Goal: Information Seeking & Learning: Learn about a topic

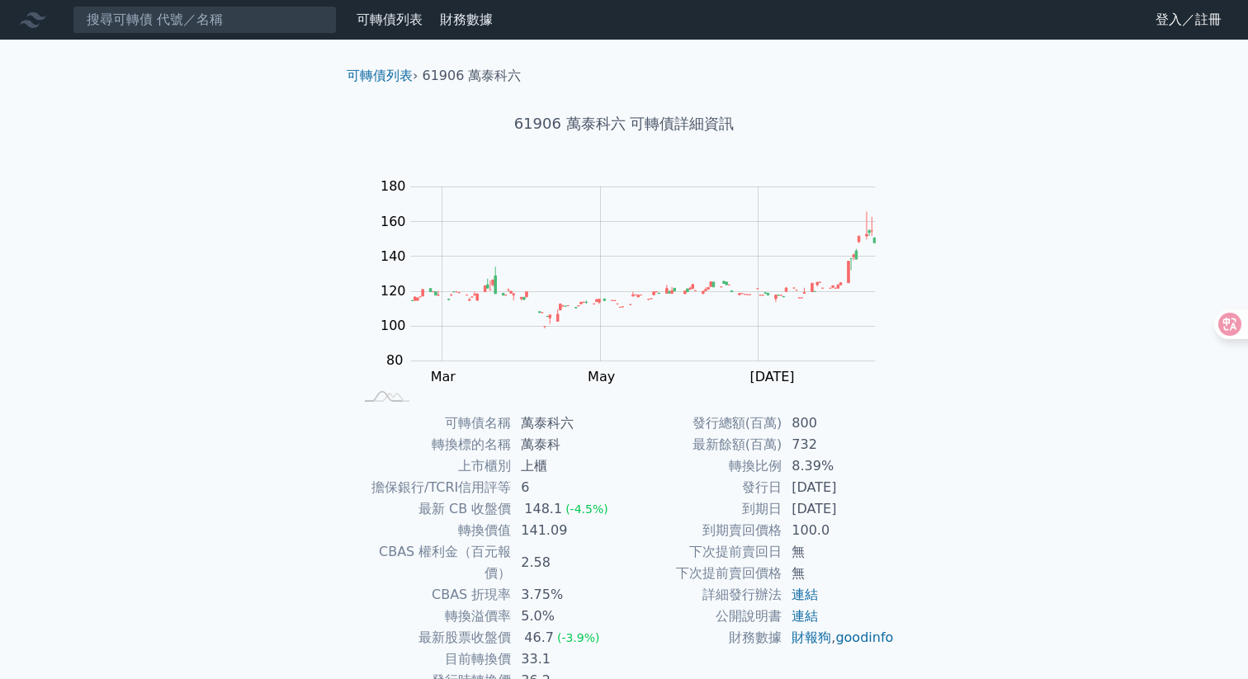
scroll to position [85, 0]
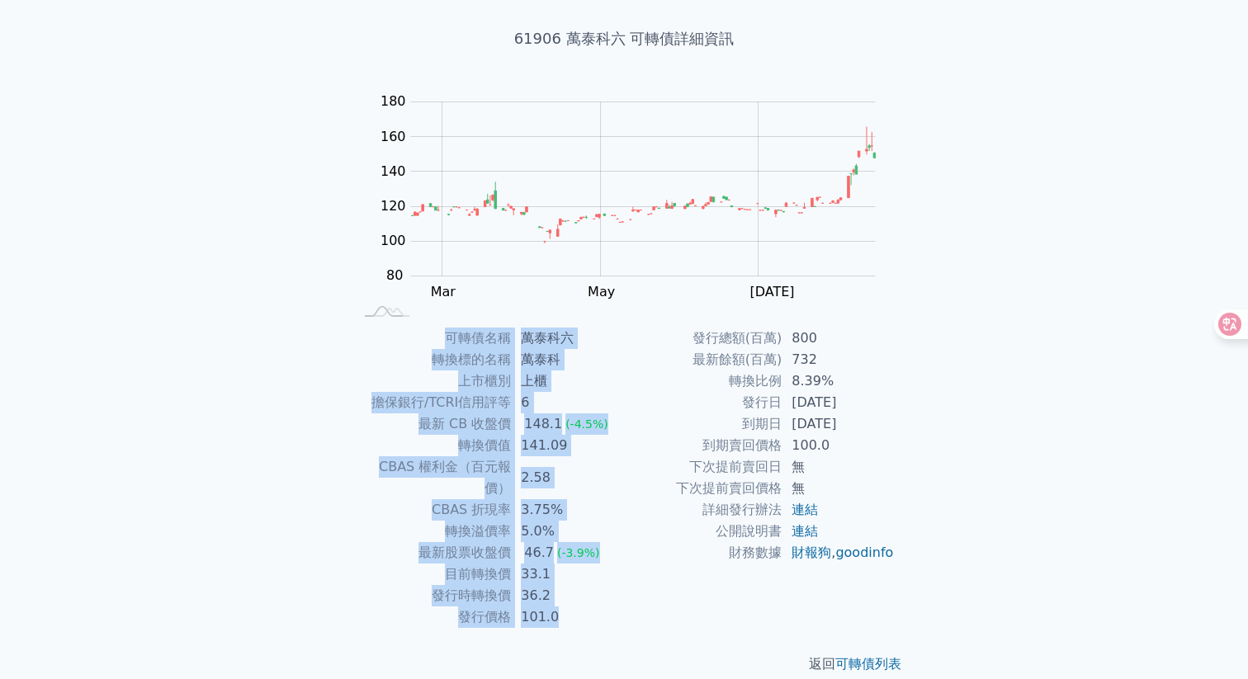
drag, startPoint x: 409, startPoint y: 328, endPoint x: 766, endPoint y: 604, distance: 451.8
click at [766, 604] on div "可轉債名稱 萬泰科六 轉換標的名稱 萬泰科 上市櫃別 上櫃 擔保銀行/TCRI信用評等 6 最新 CB 收盤價 148.1 (-4.5%) 轉換價值 141.…" at bounding box center [623, 478] width 581 height 300
copy div "可轉債名稱 萬泰科六 轉換標的名稱 萬泰科 上市櫃別 上櫃 擔保銀行/TCRI信用評等 6 最新 CB 收盤價 148.1 (-4.5%) 轉換價值 141.…"
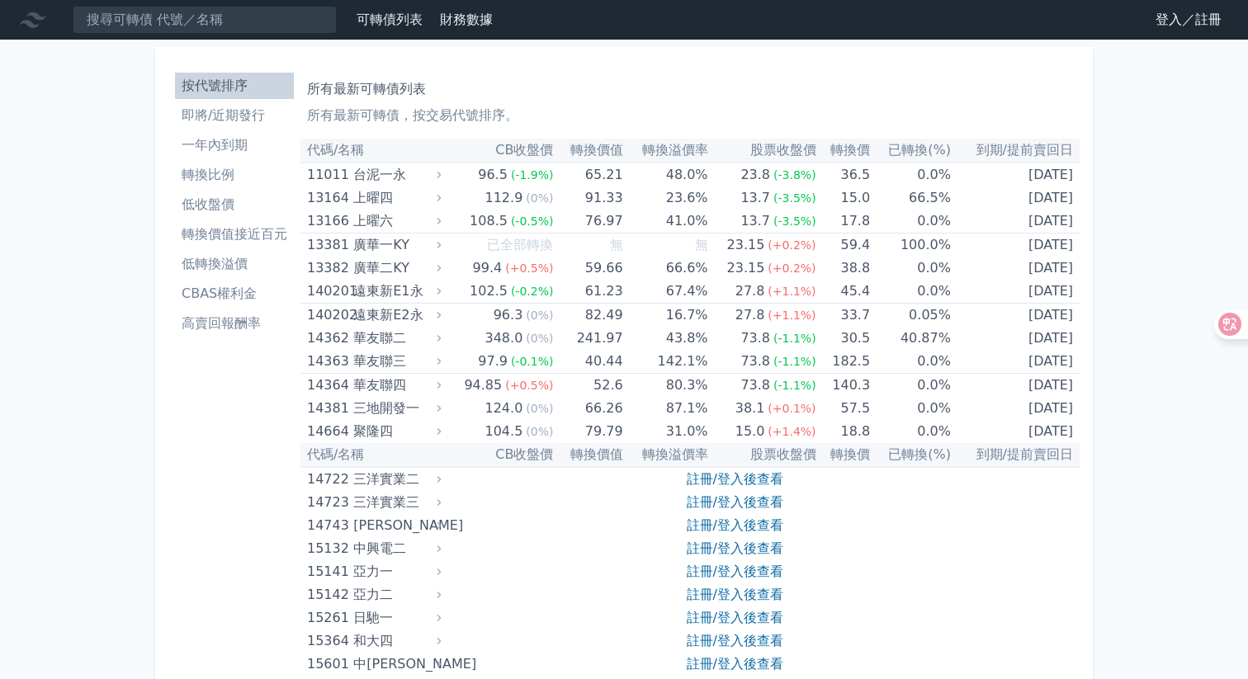
click at [697, 103] on div "所有最新可轉債列表 所有最新可轉債，按交易代號排序。" at bounding box center [690, 99] width 766 height 53
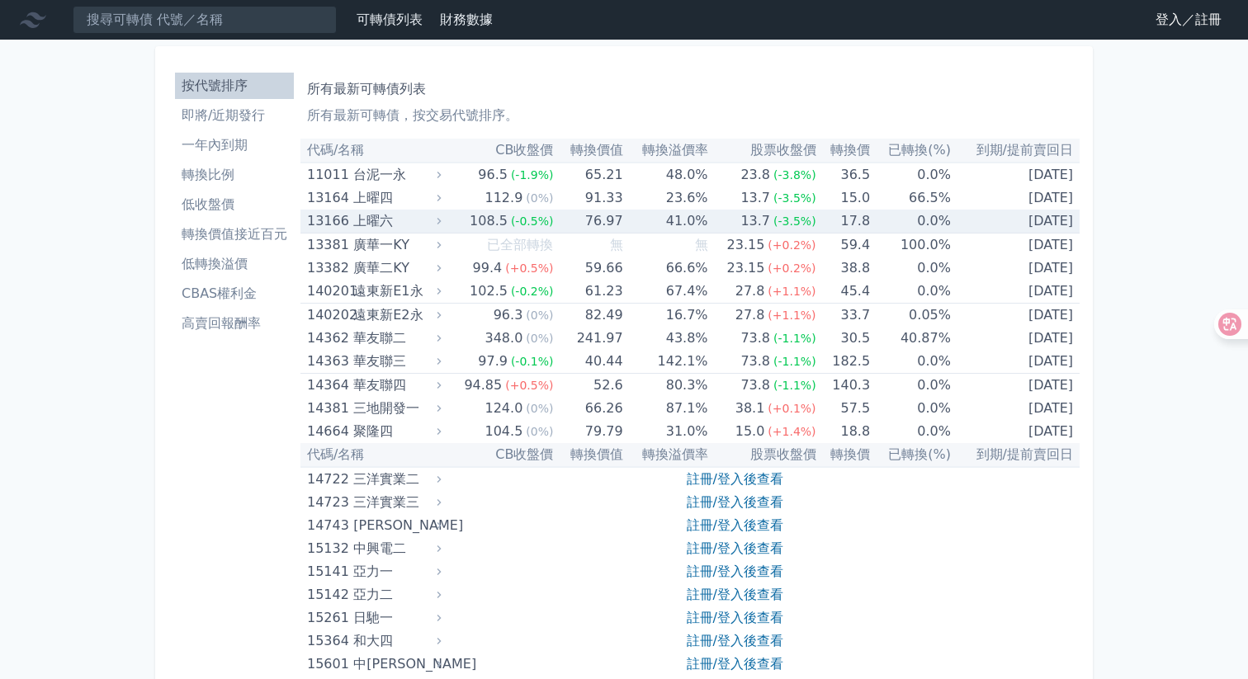
click at [683, 214] on td "41.0%" at bounding box center [665, 222] width 85 height 24
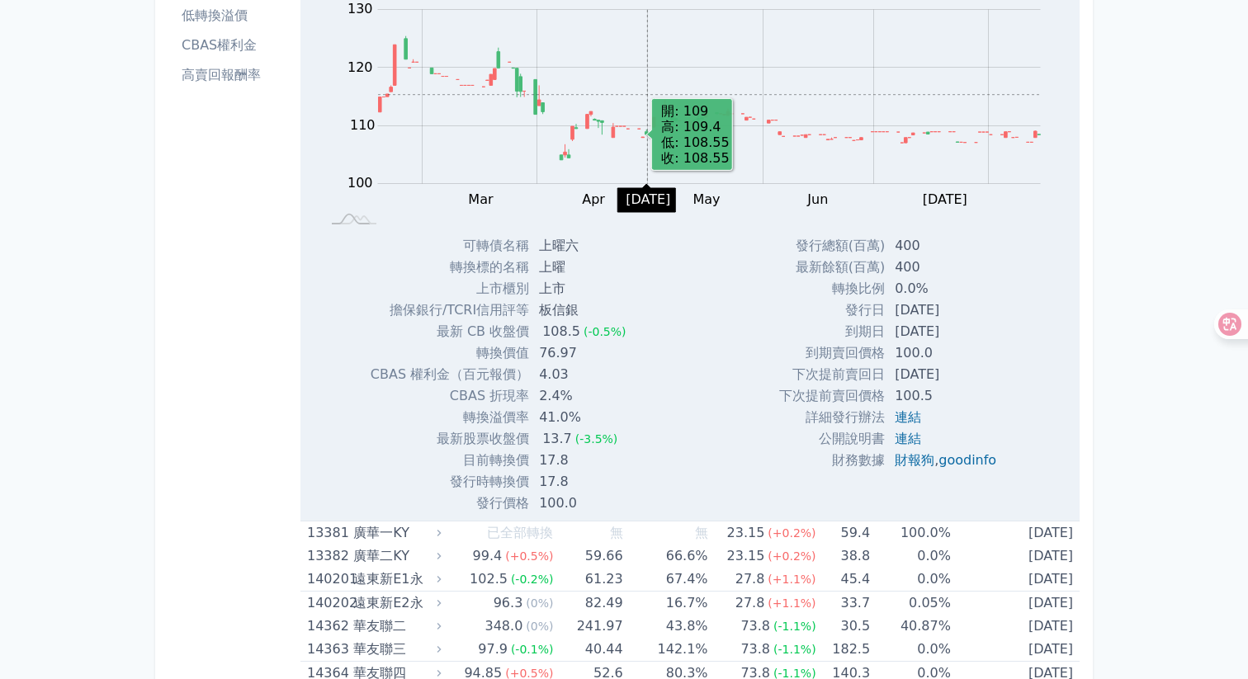
scroll to position [272, 0]
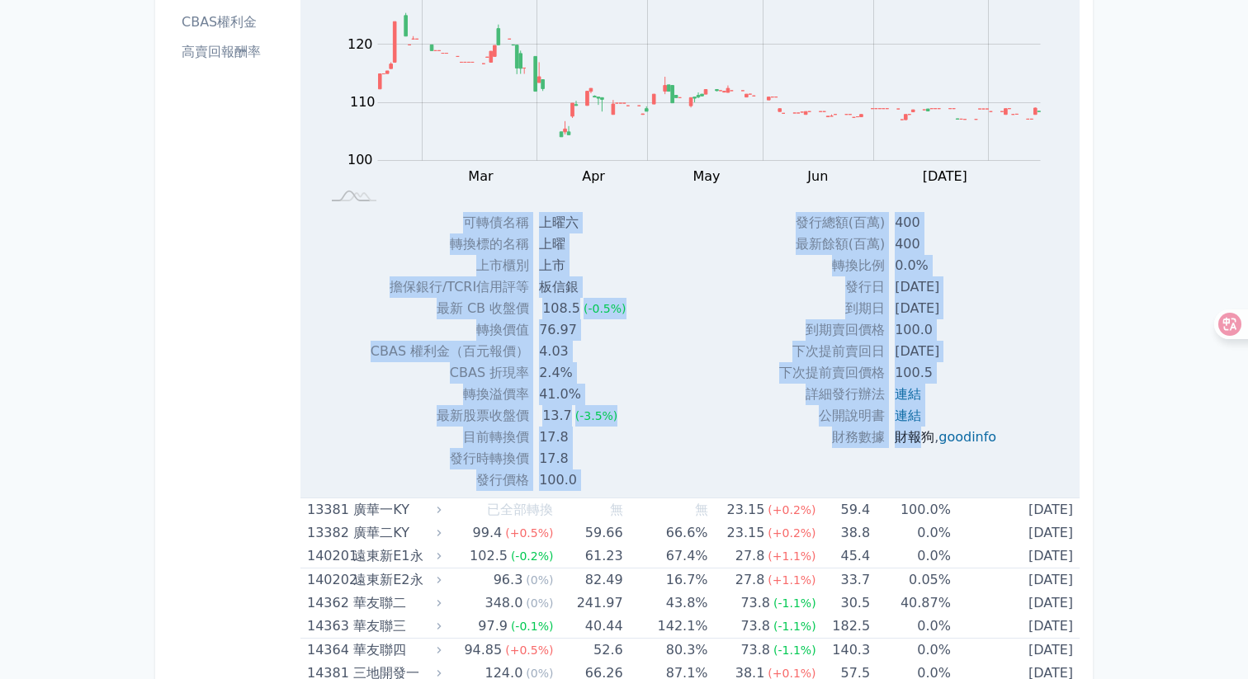
drag, startPoint x: 459, startPoint y: 214, endPoint x: 919, endPoint y: 437, distance: 511.6
click at [919, 437] on div "Zoom Out 100 90 95 100 105 110 115 120 140 130 80 L Feb Mar Apr May Jun Jul Aug…" at bounding box center [689, 226] width 779 height 530
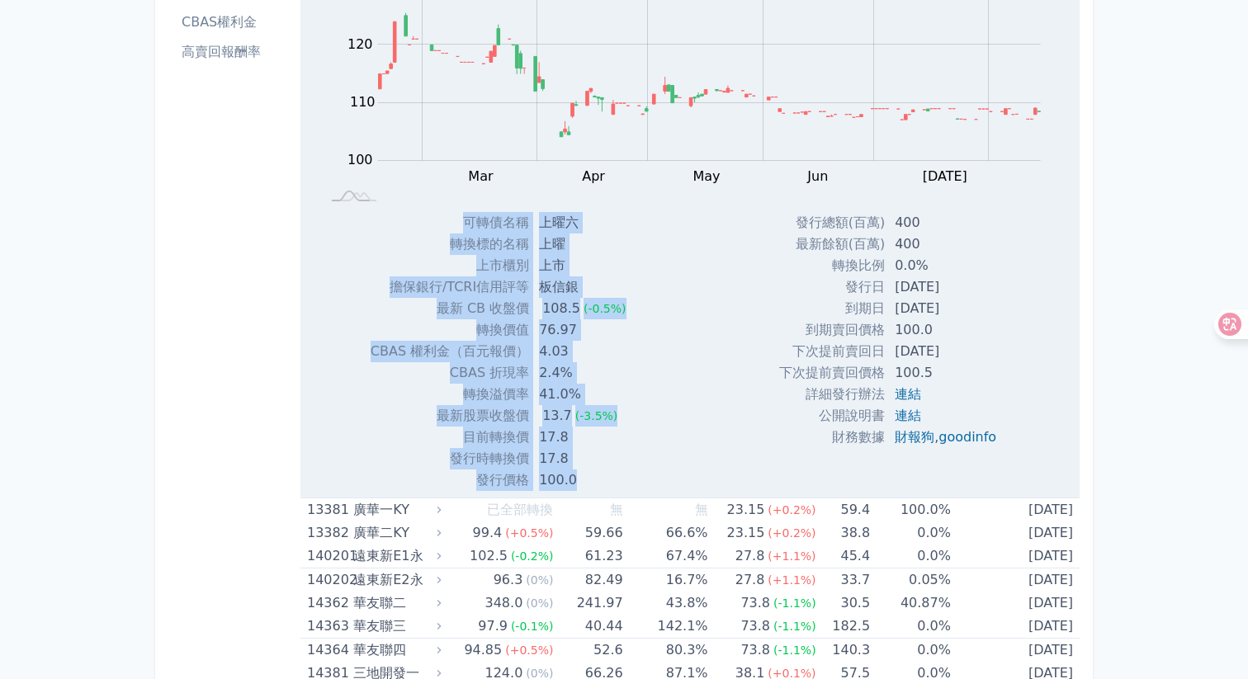
click at [1014, 433] on div "發行總額(百萬) 400 最新餘額(百萬) 400 轉換比例 0.0% 發行日 2024-12-27 到期日 2027-12-27 100.0 100.5" at bounding box center [894, 351] width 270 height 279
copy div "可轉債名稱 上曜六 轉換標的名稱 上曜 上市櫃別 上市 擔保銀行/TCRI信用評等 板信銀 最新 CB 收盤價 108.5 (-0.5%) 轉換價值 76.9…"
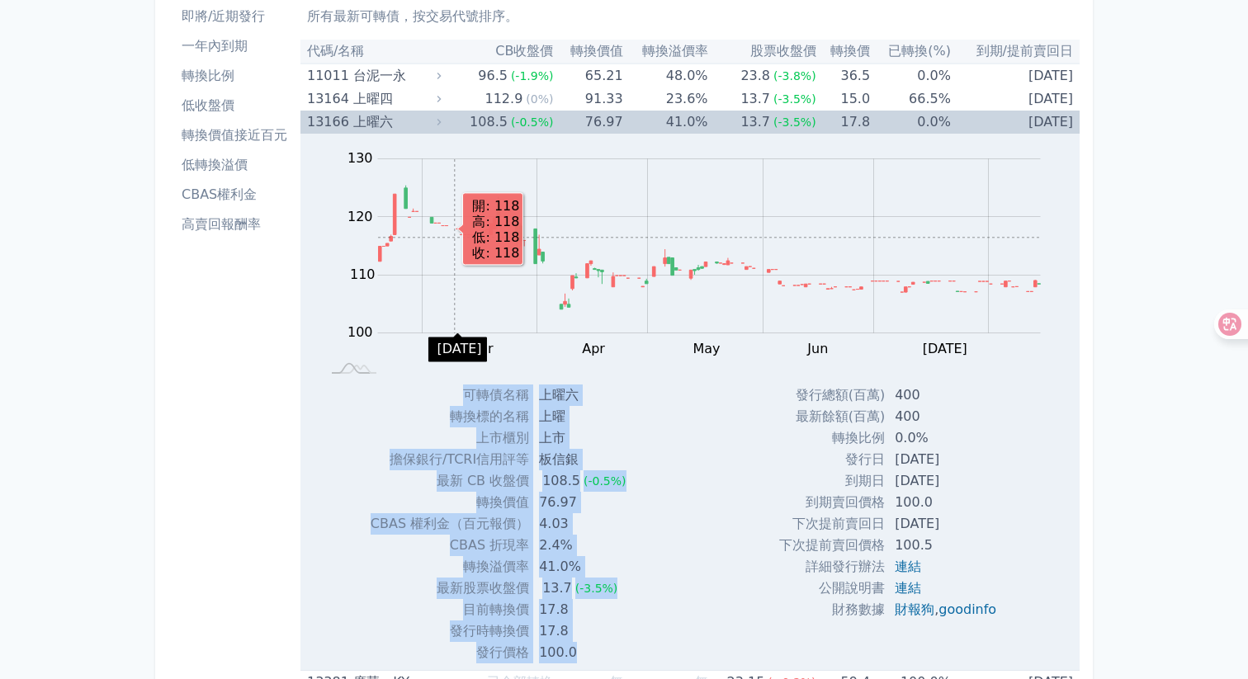
scroll to position [91, 0]
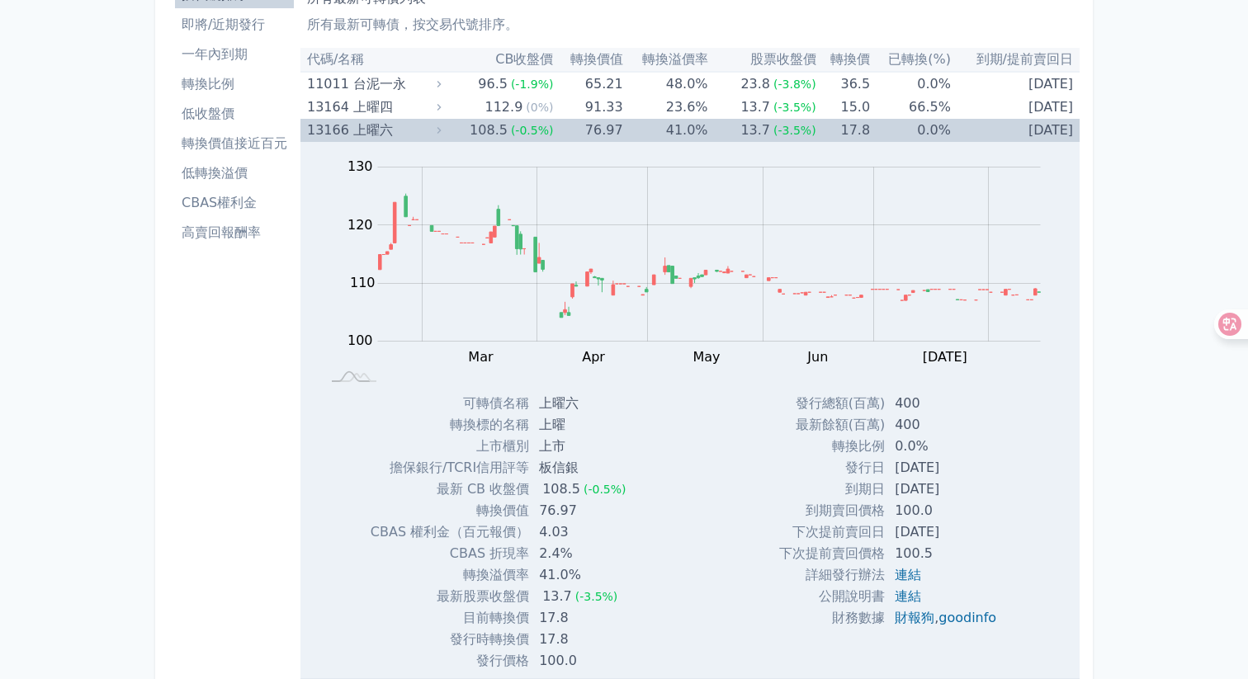
click at [420, 126] on div "上曜六" at bounding box center [395, 130] width 84 height 23
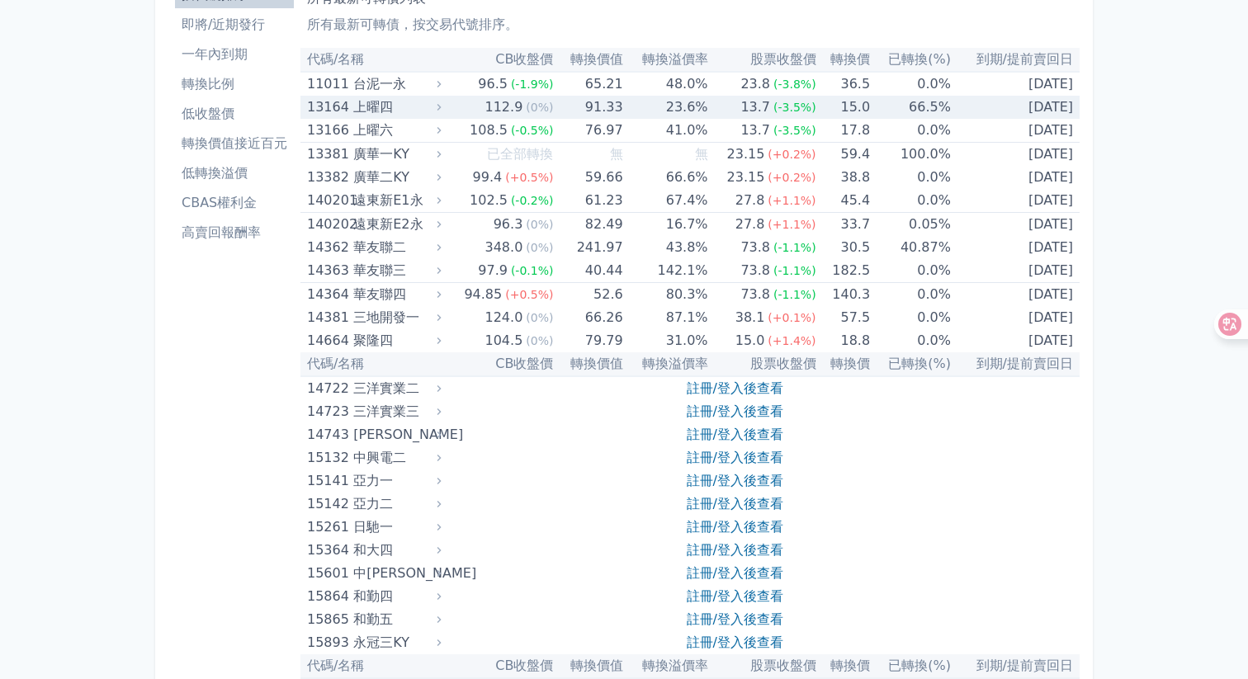
click at [420, 106] on div "上曜四" at bounding box center [395, 107] width 84 height 23
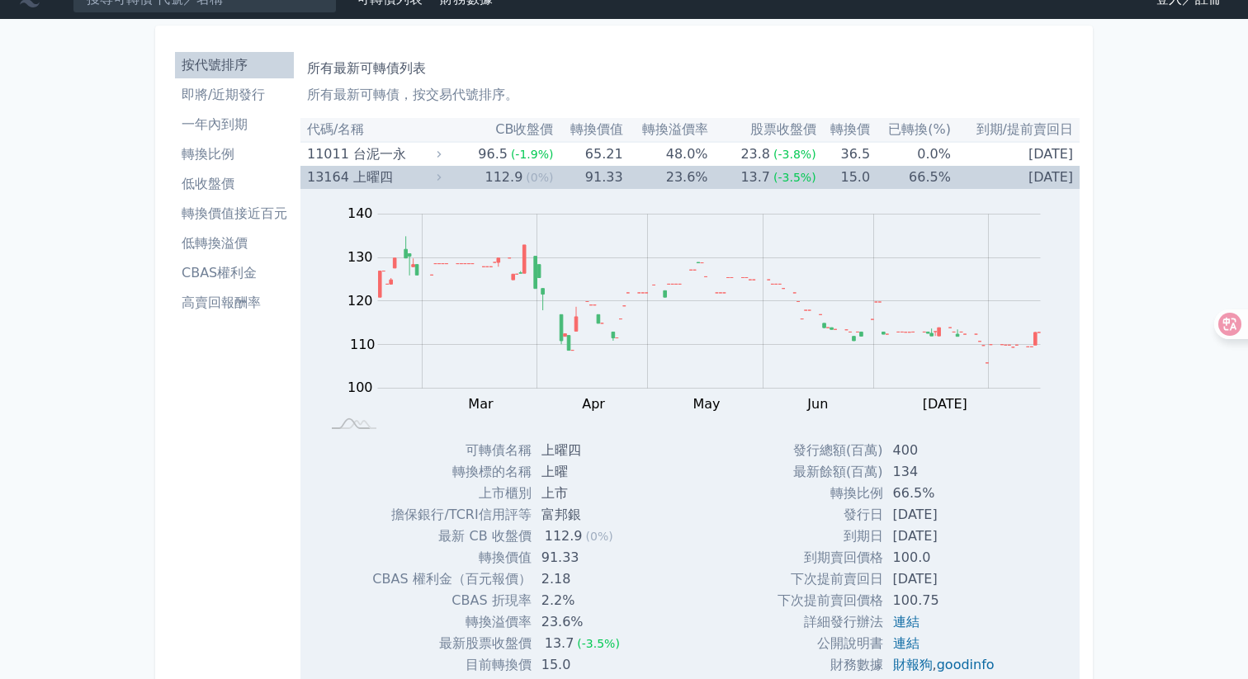
scroll to position [0, 0]
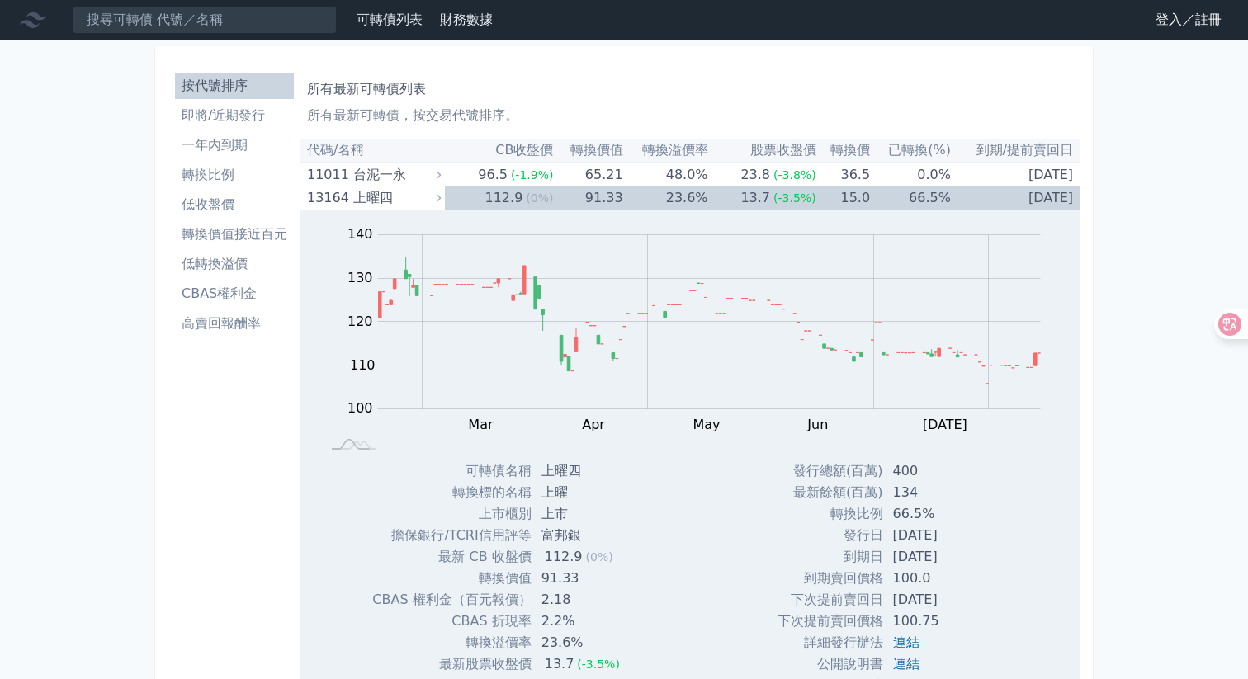
click at [248, 269] on li "低轉換溢價" at bounding box center [234, 264] width 119 height 20
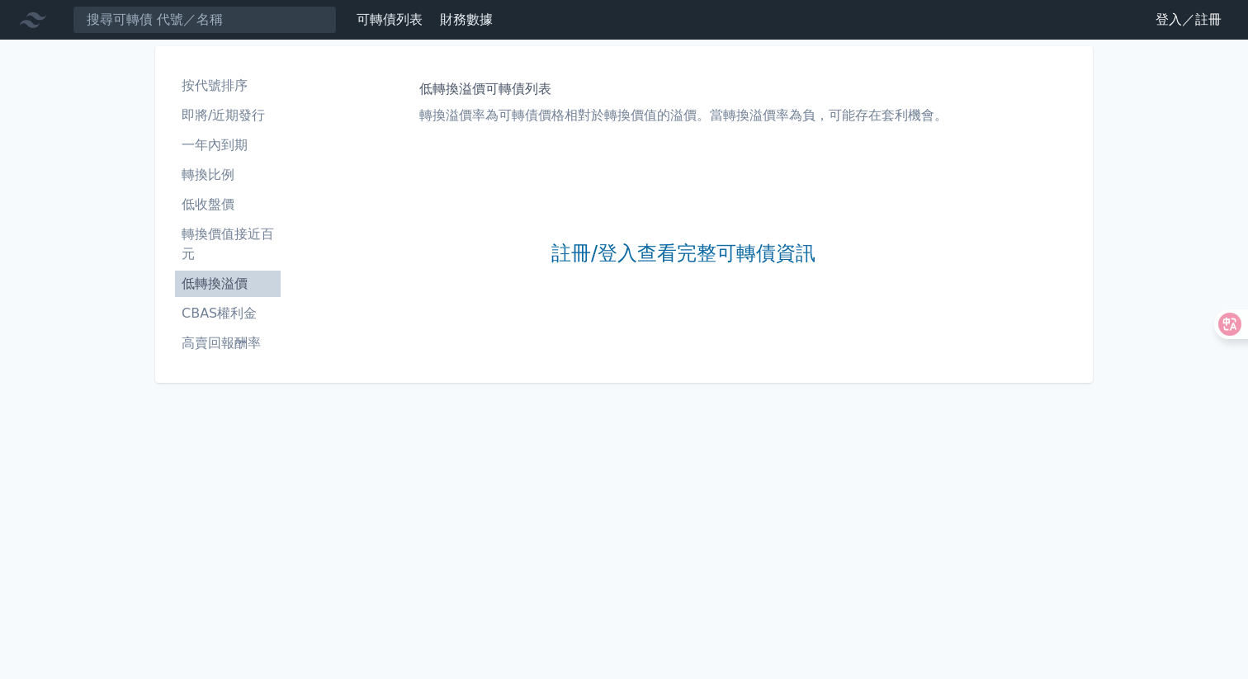
click at [215, 315] on li "CBAS權利金" at bounding box center [228, 314] width 106 height 20
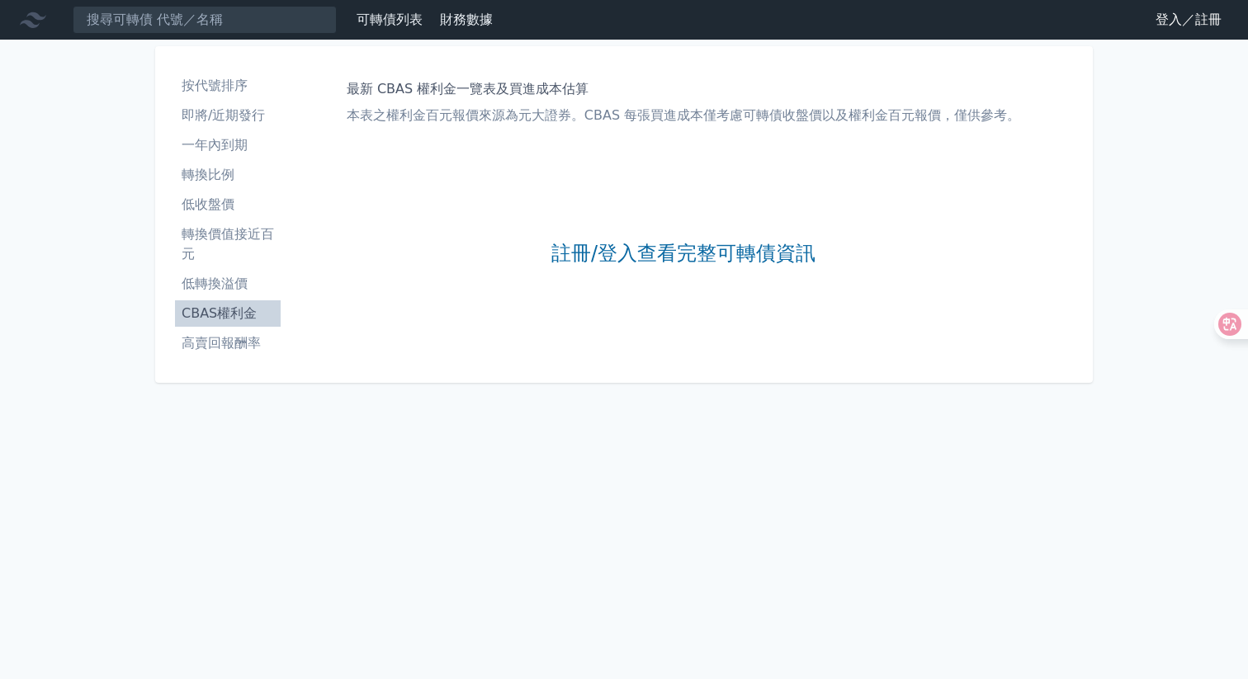
click at [224, 286] on li "低轉換溢價" at bounding box center [228, 284] width 106 height 20
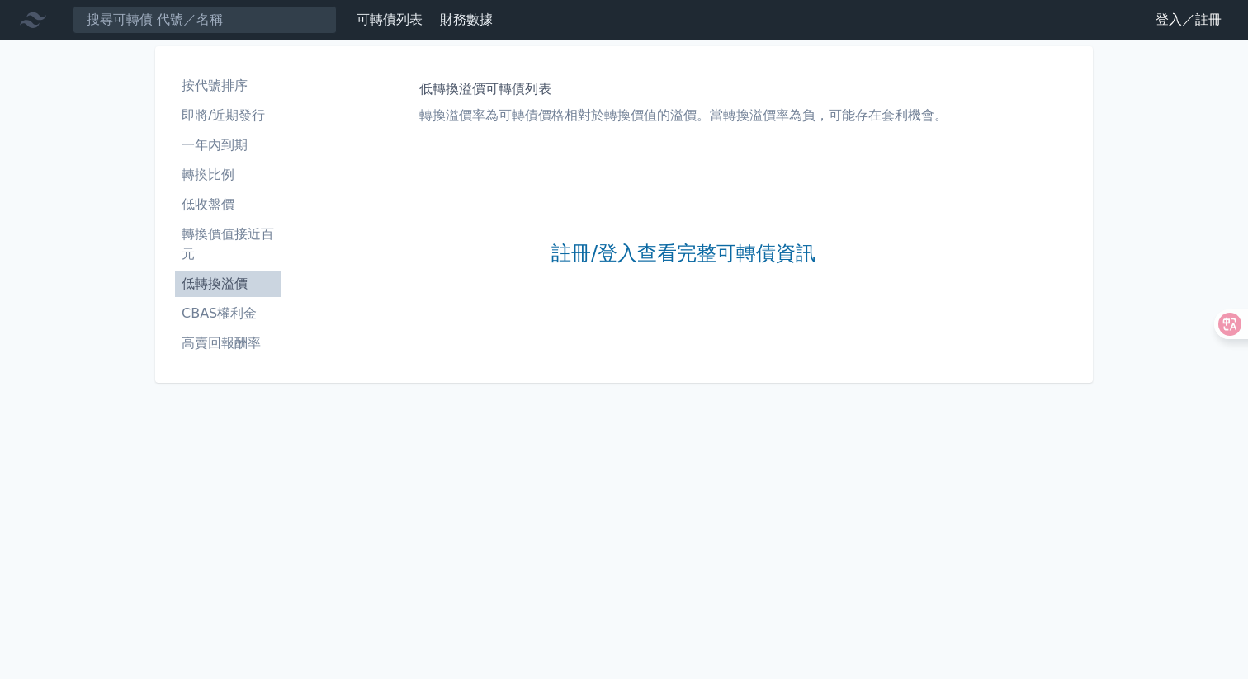
click at [238, 171] on li "轉換比例" at bounding box center [228, 175] width 106 height 20
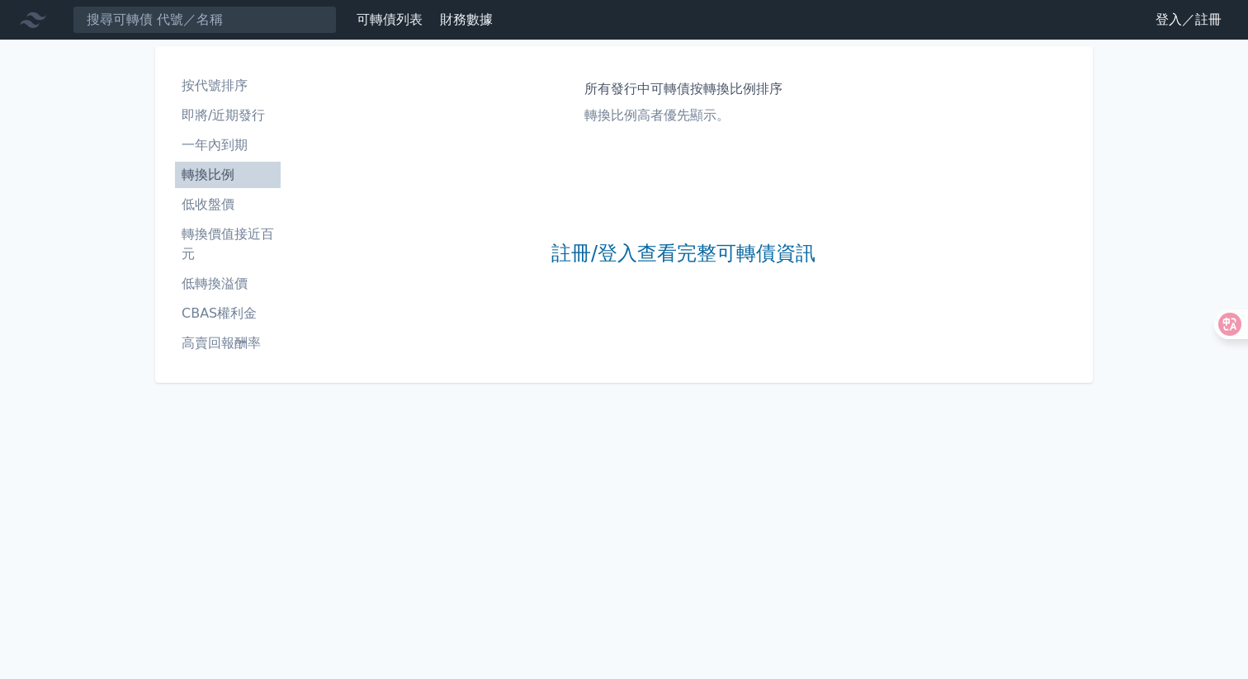
click at [239, 146] on li "一年內到期" at bounding box center [228, 145] width 106 height 20
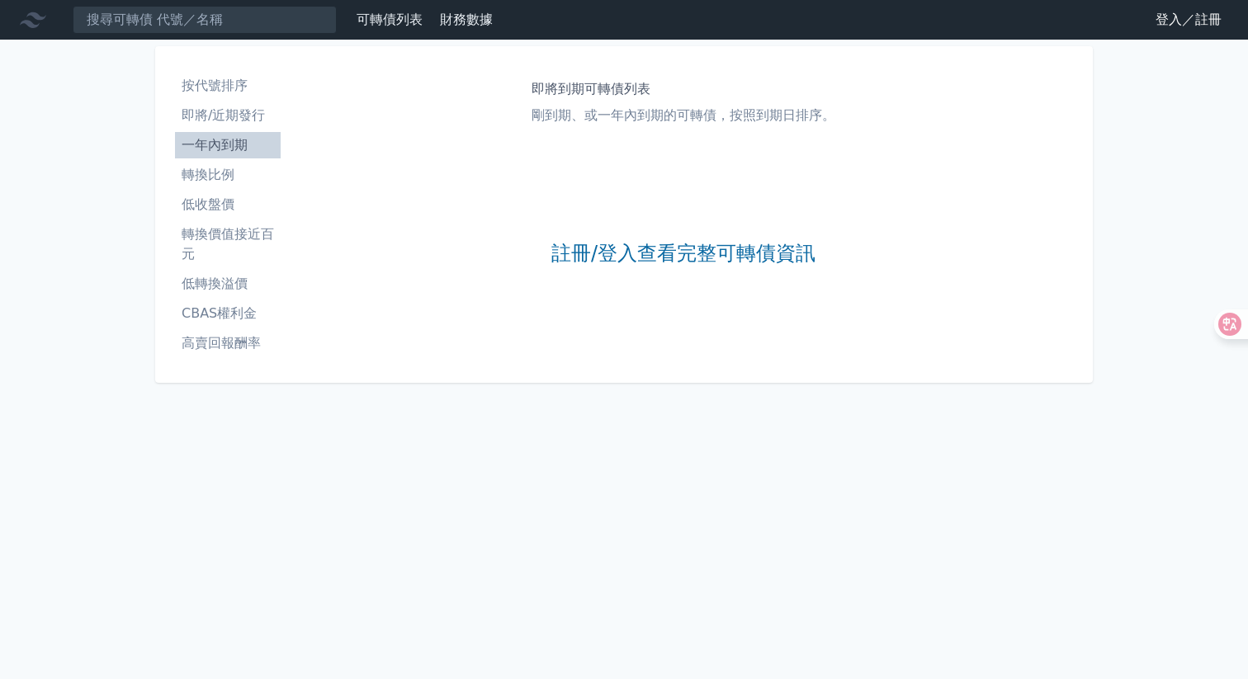
click at [243, 116] on li "即將/近期發行" at bounding box center [228, 116] width 106 height 20
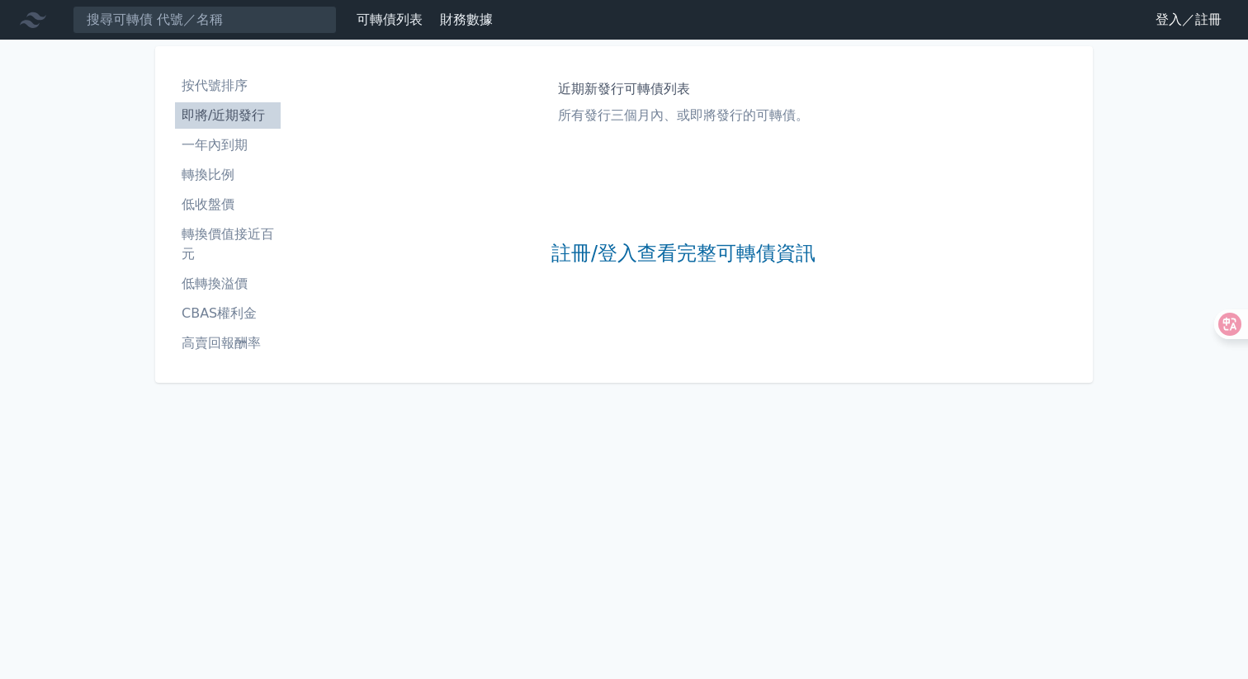
click at [243, 87] on li "按代號排序" at bounding box center [228, 86] width 106 height 20
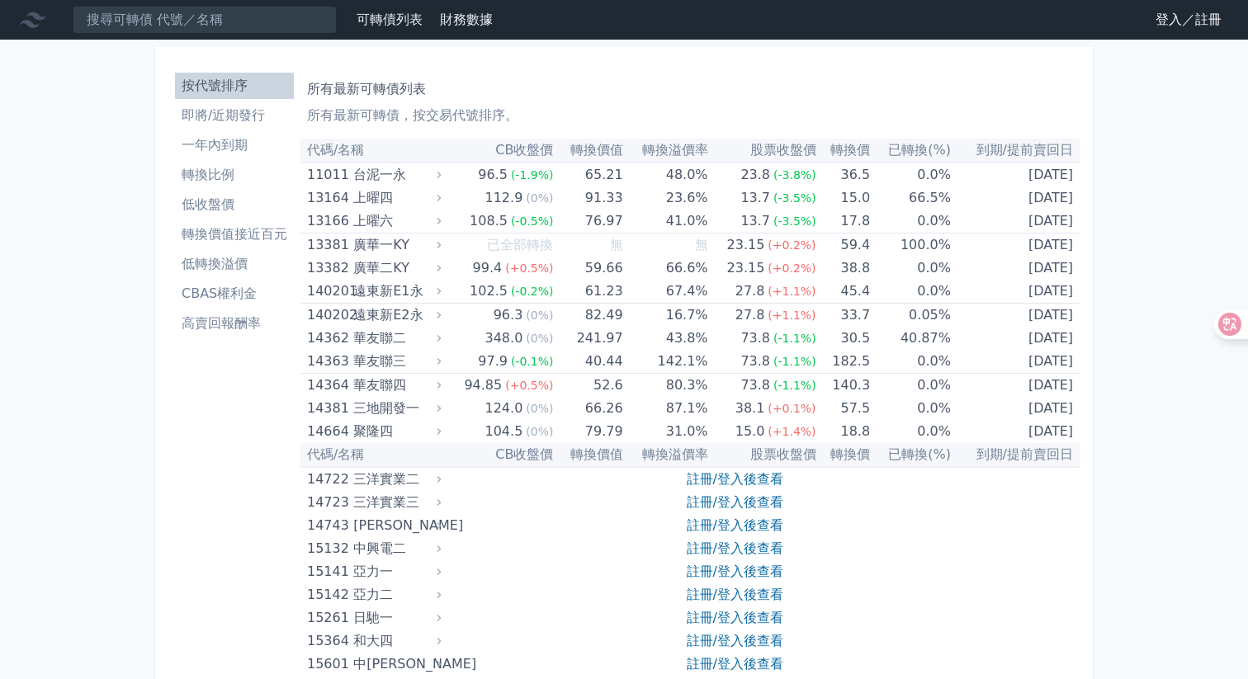
click at [1182, 27] on link "登入／註冊" at bounding box center [1188, 20] width 92 height 26
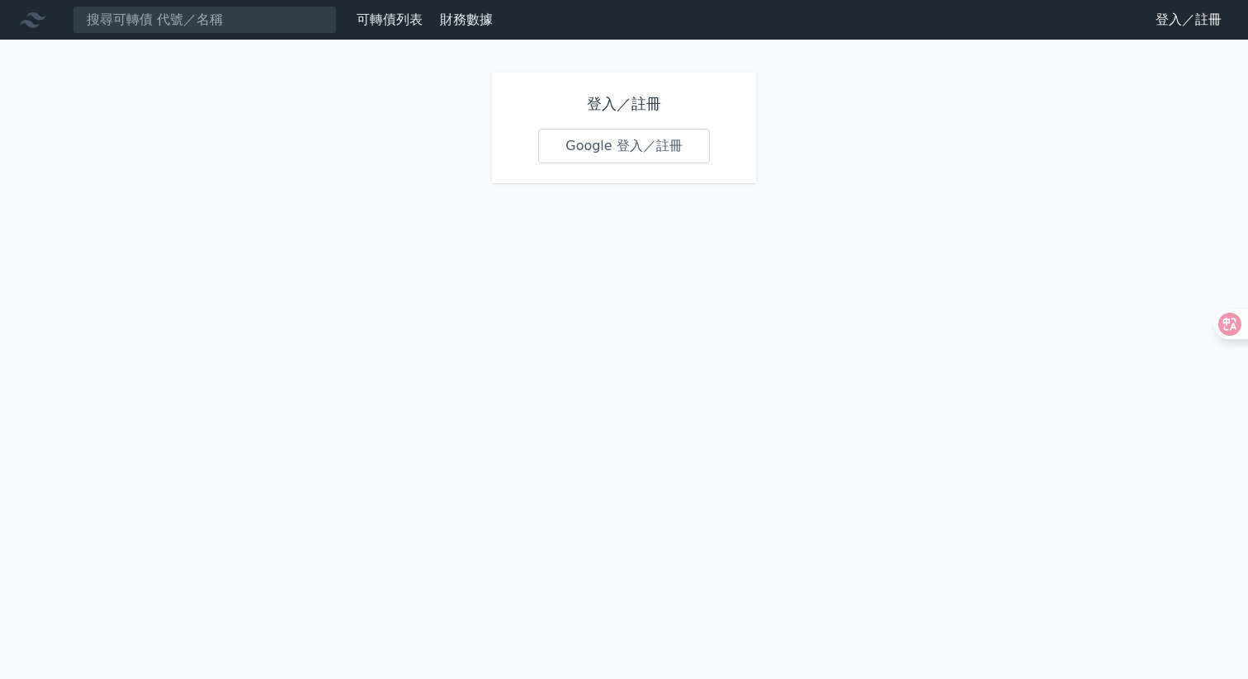
click at [678, 148] on link "Google 登入／註冊" at bounding box center [624, 146] width 172 height 35
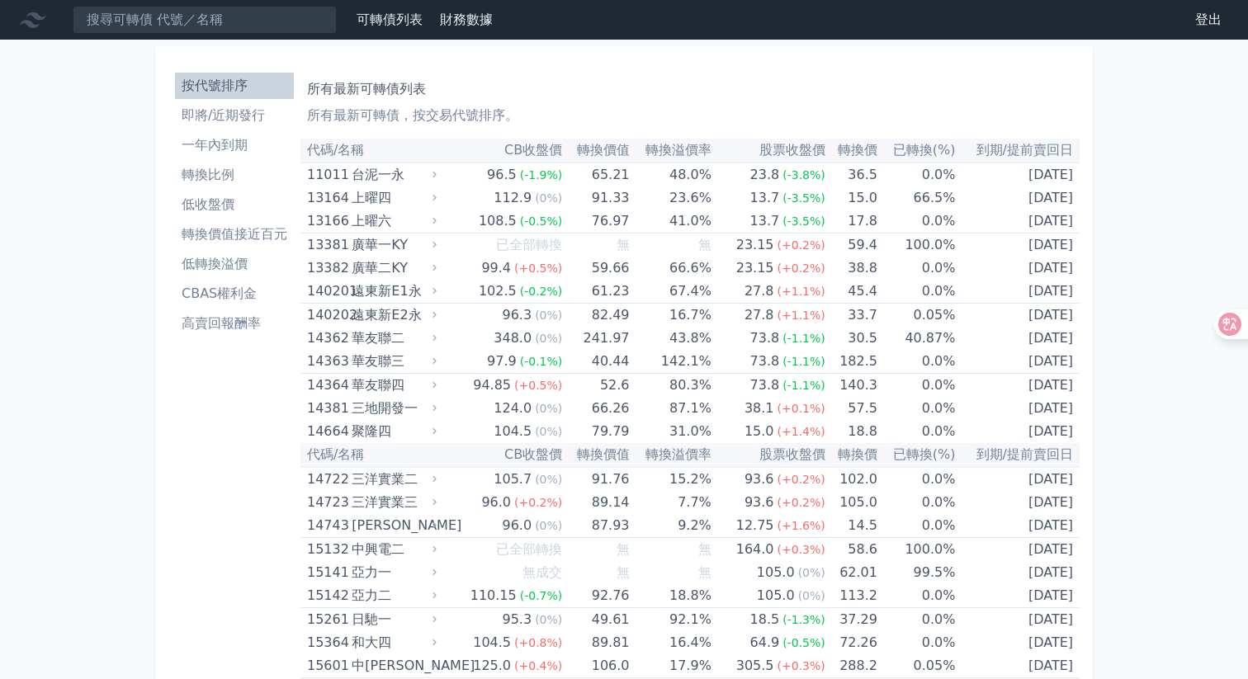
click at [238, 262] on li "低轉換溢價" at bounding box center [234, 264] width 119 height 20
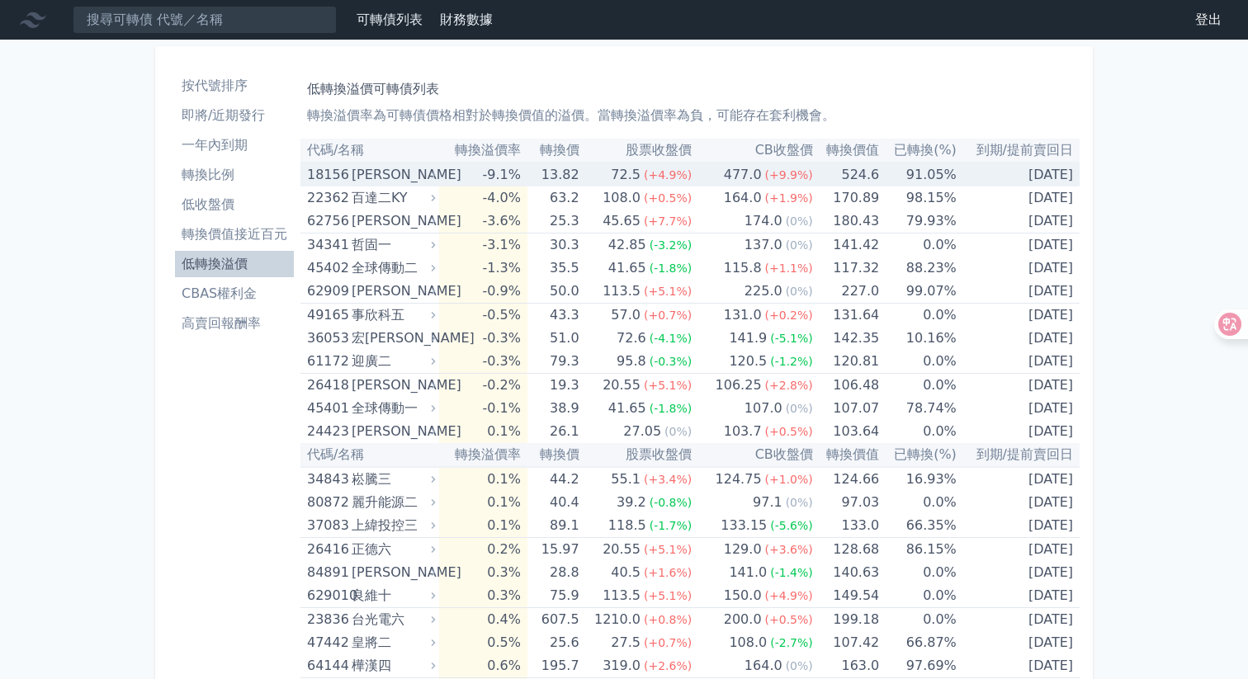
click at [390, 178] on div "[PERSON_NAME]" at bounding box center [392, 174] width 81 height 23
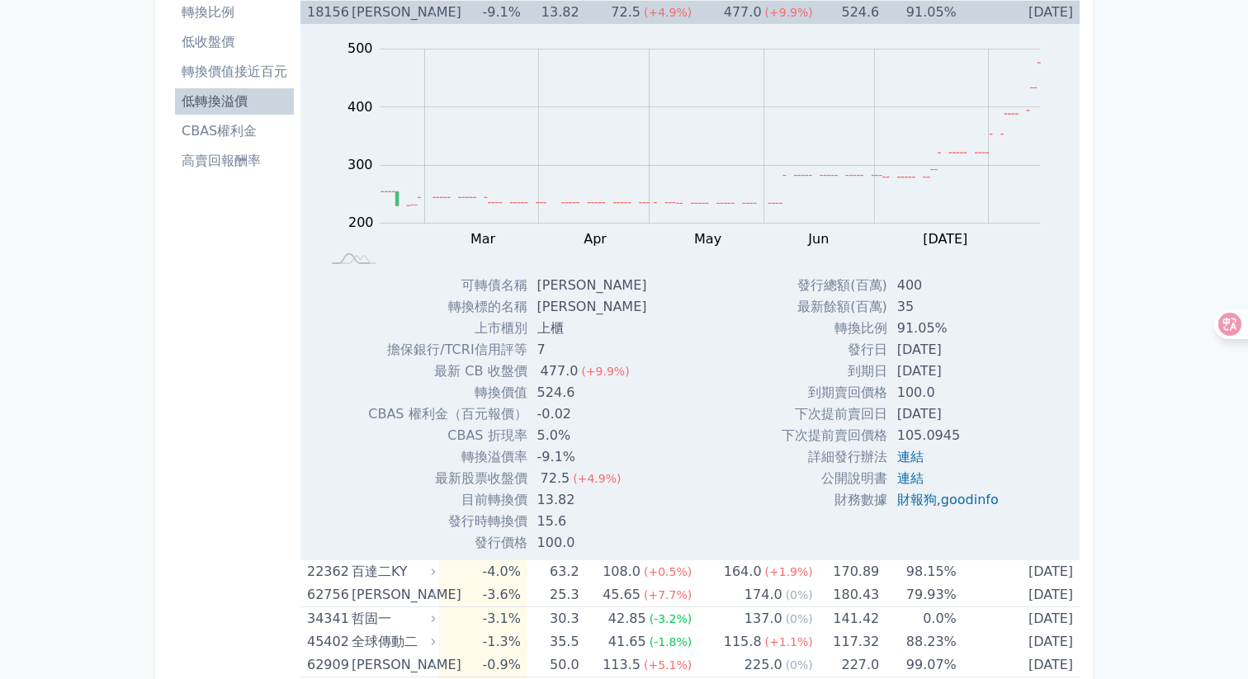
scroll to position [146, 0]
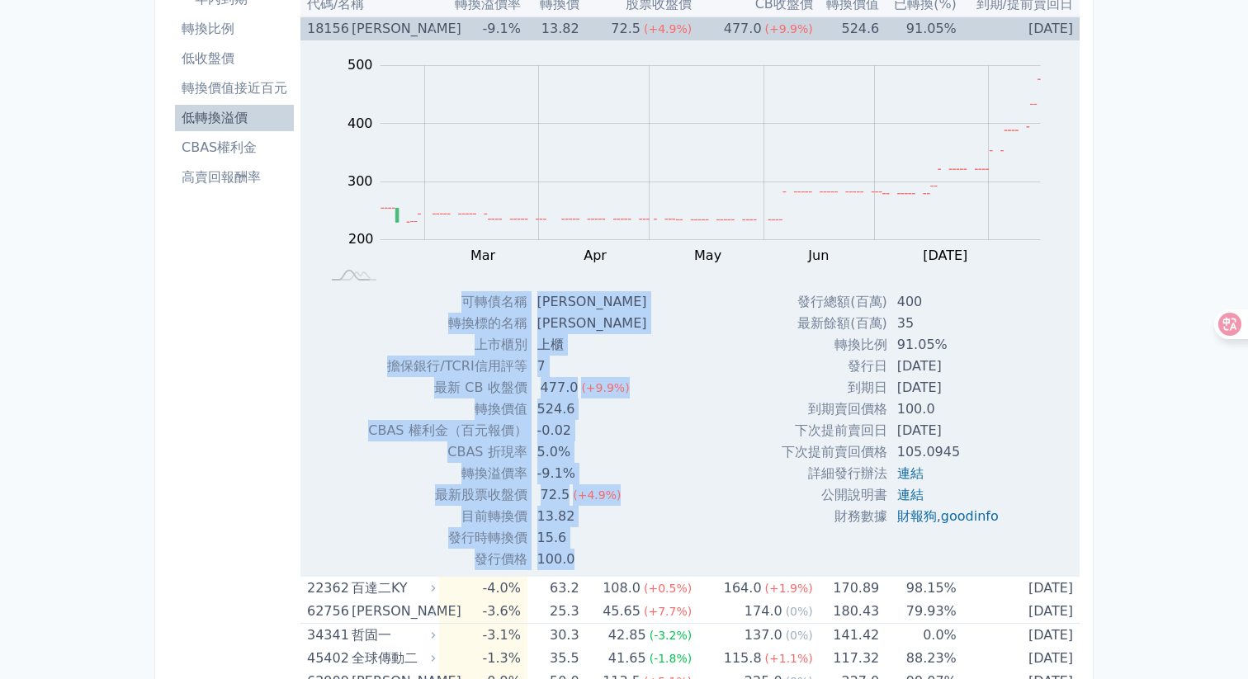
drag, startPoint x: 452, startPoint y: 297, endPoint x: 962, endPoint y: 546, distance: 567.0
click at [962, 546] on div "Zoom Out 300 100 150 200 250 300 350 400 600 500 0 L Feb Mar Apr May Jun [DATE]…" at bounding box center [689, 305] width 779 height 530
copy div "lorem ips dolors am cons ad elit/SEDDoeiu 9 te IN utl 665.9 (+0.0%) etdo 336.3 …"
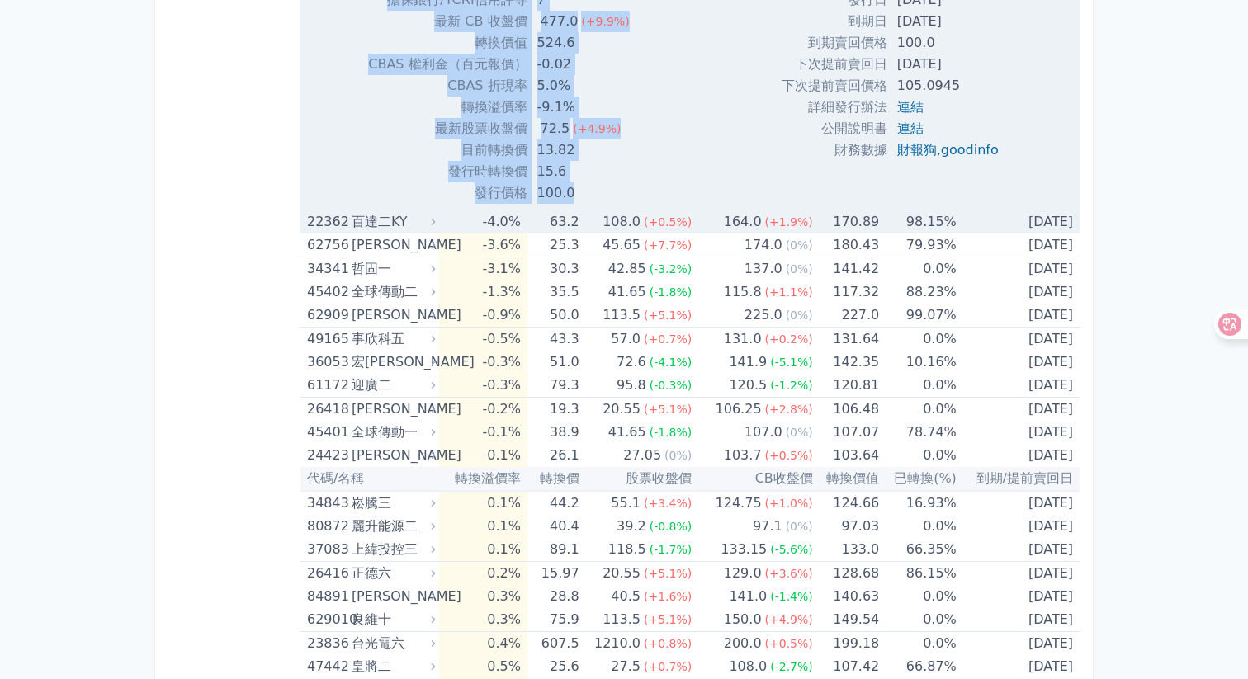
scroll to position [522, 0]
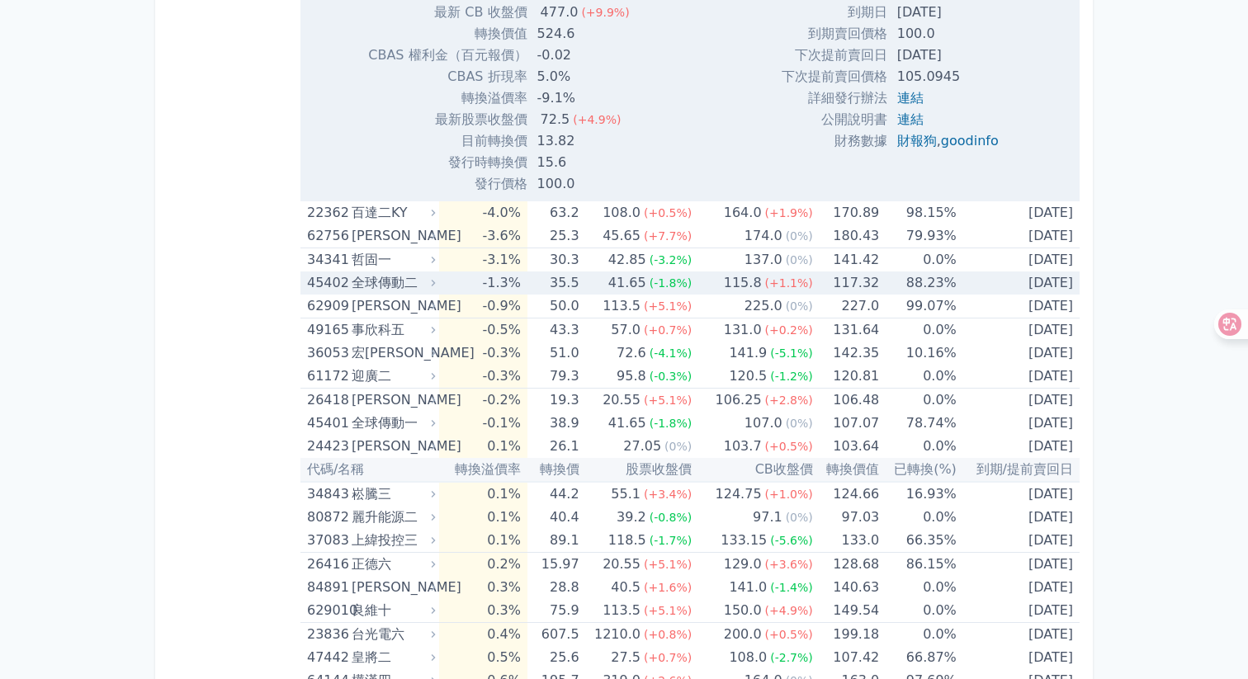
click at [409, 281] on div "全球傳動二" at bounding box center [392, 283] width 81 height 23
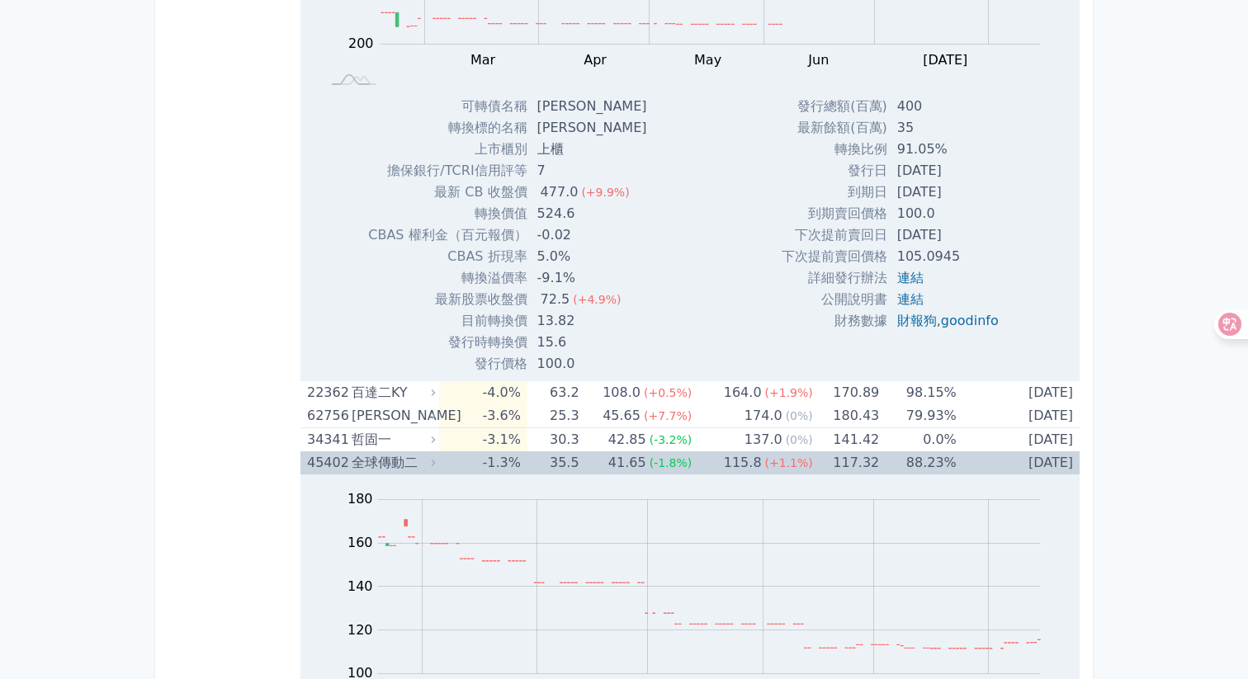
scroll to position [0, 0]
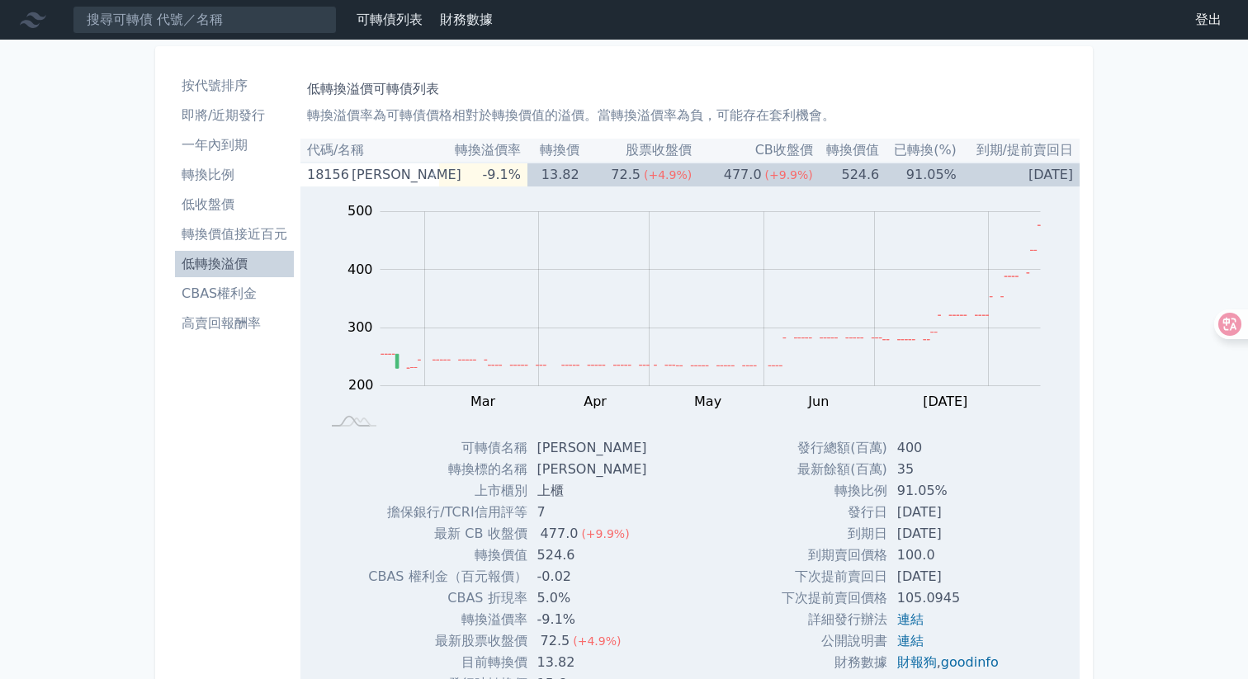
click at [243, 90] on li "按代號排序" at bounding box center [234, 86] width 119 height 20
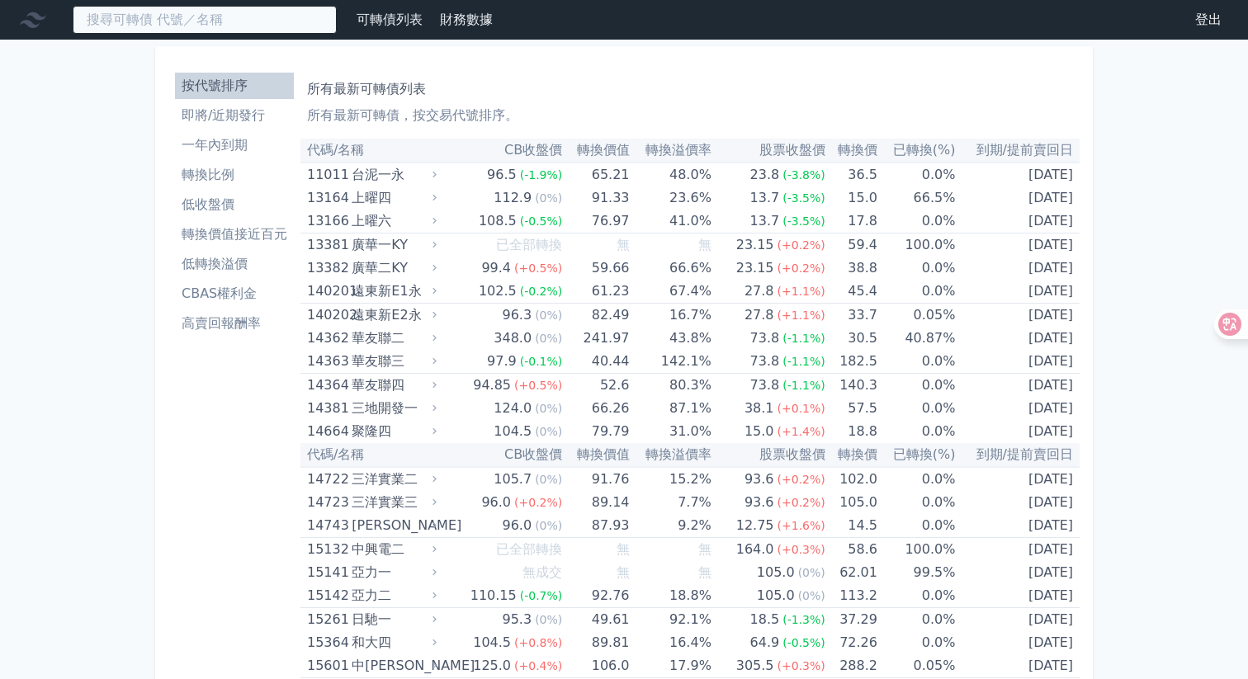
click at [261, 17] on input at bounding box center [205, 20] width 264 height 28
type input "ˇ"
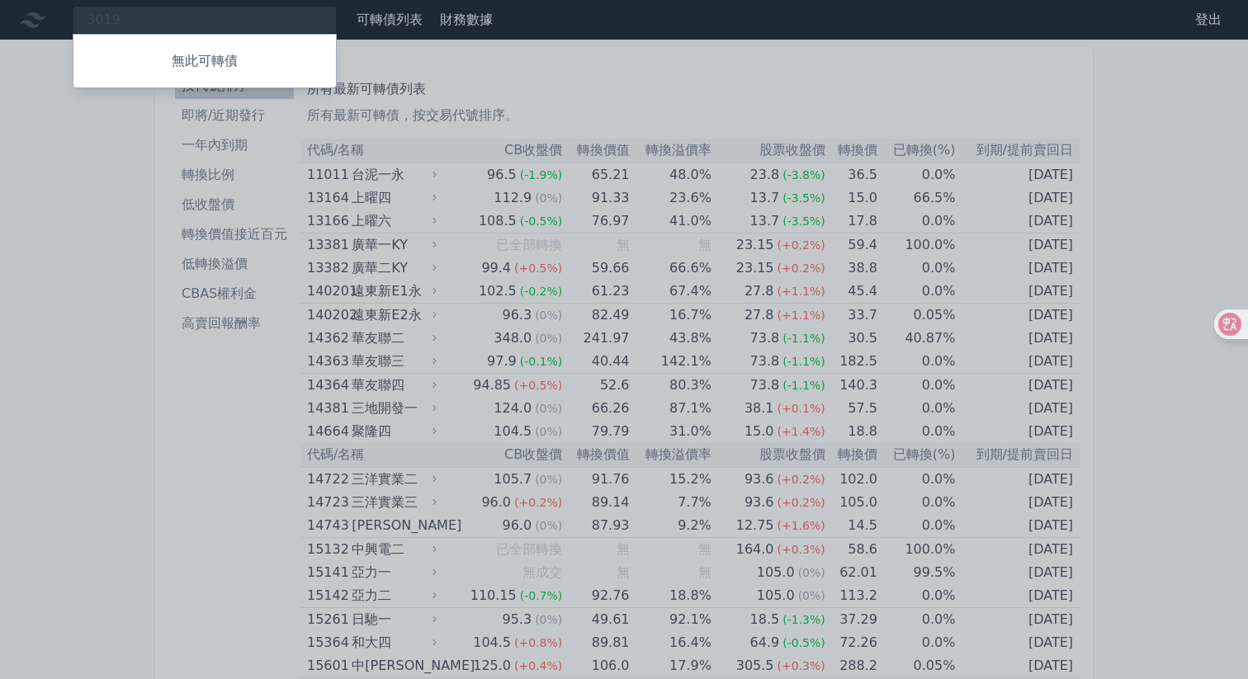
click at [474, 122] on div at bounding box center [624, 339] width 1248 height 679
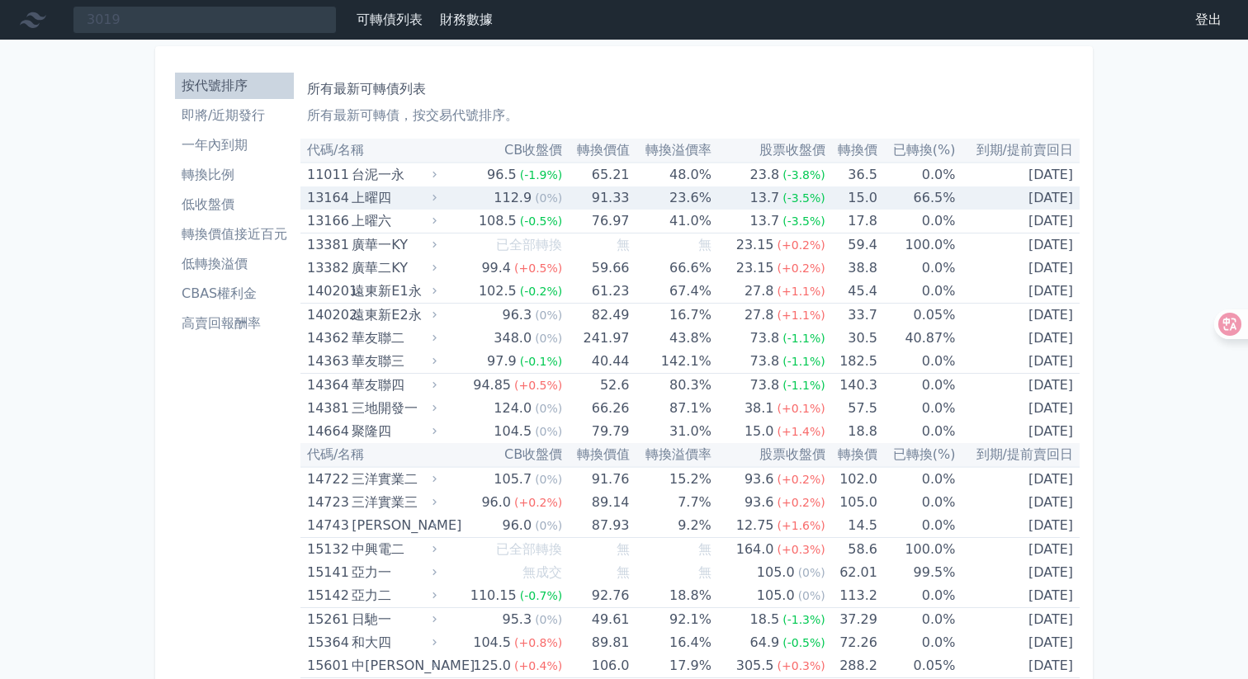
click at [378, 205] on div "上曜四" at bounding box center [393, 198] width 82 height 23
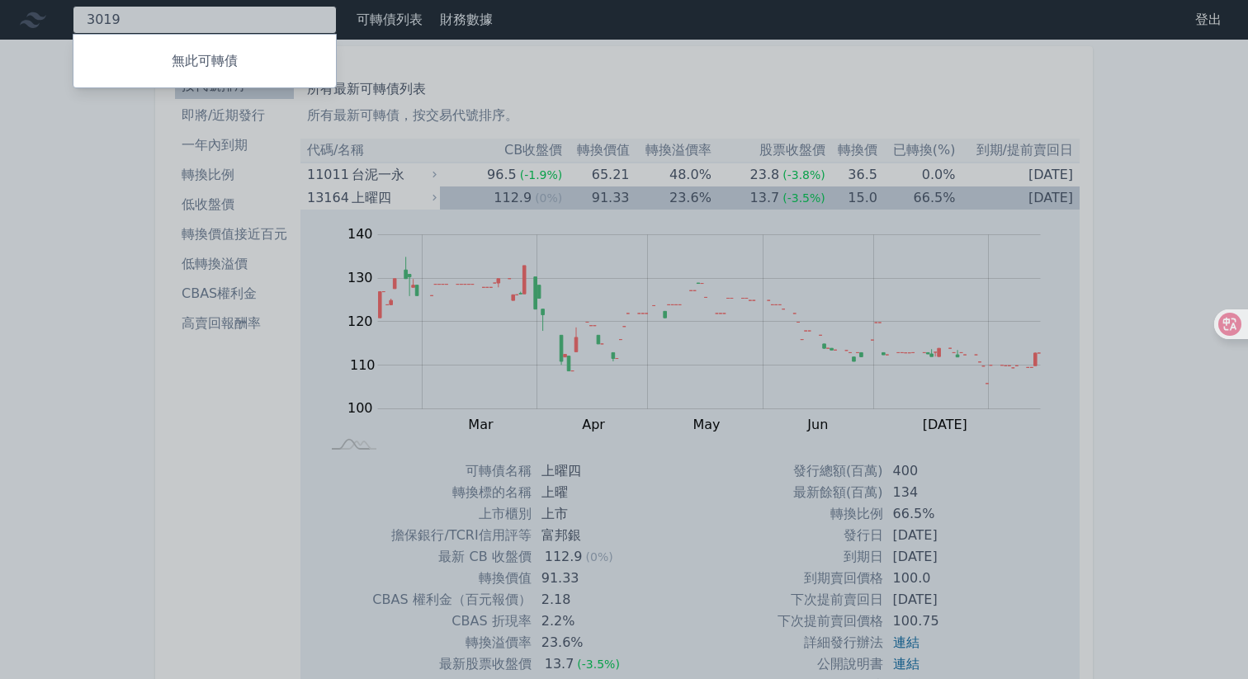
click at [264, 18] on div "3019 無此可轉債" at bounding box center [205, 20] width 264 height 28
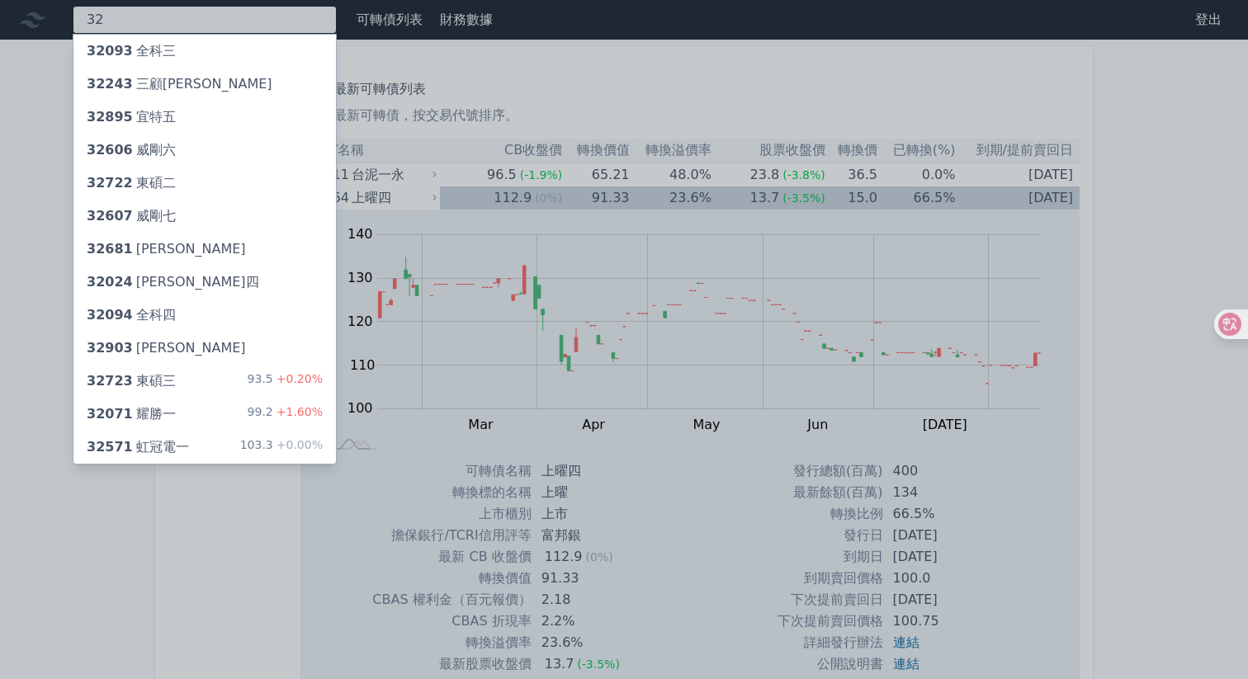
type input "3"
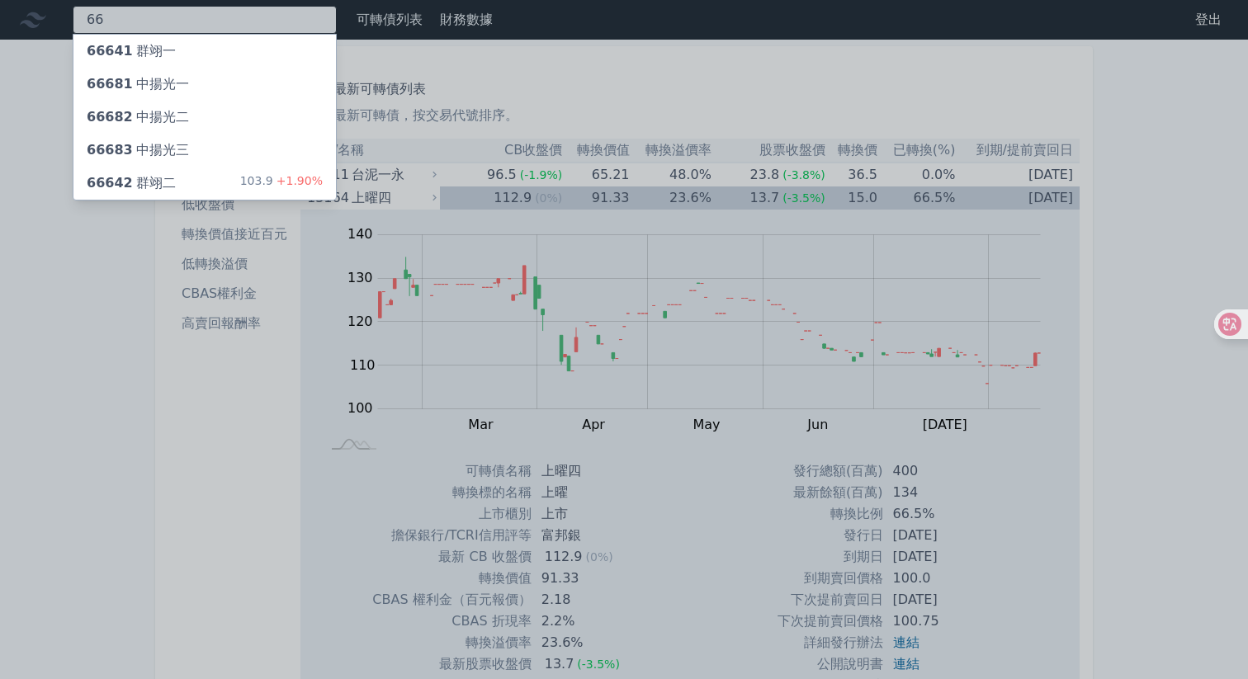
type input "6"
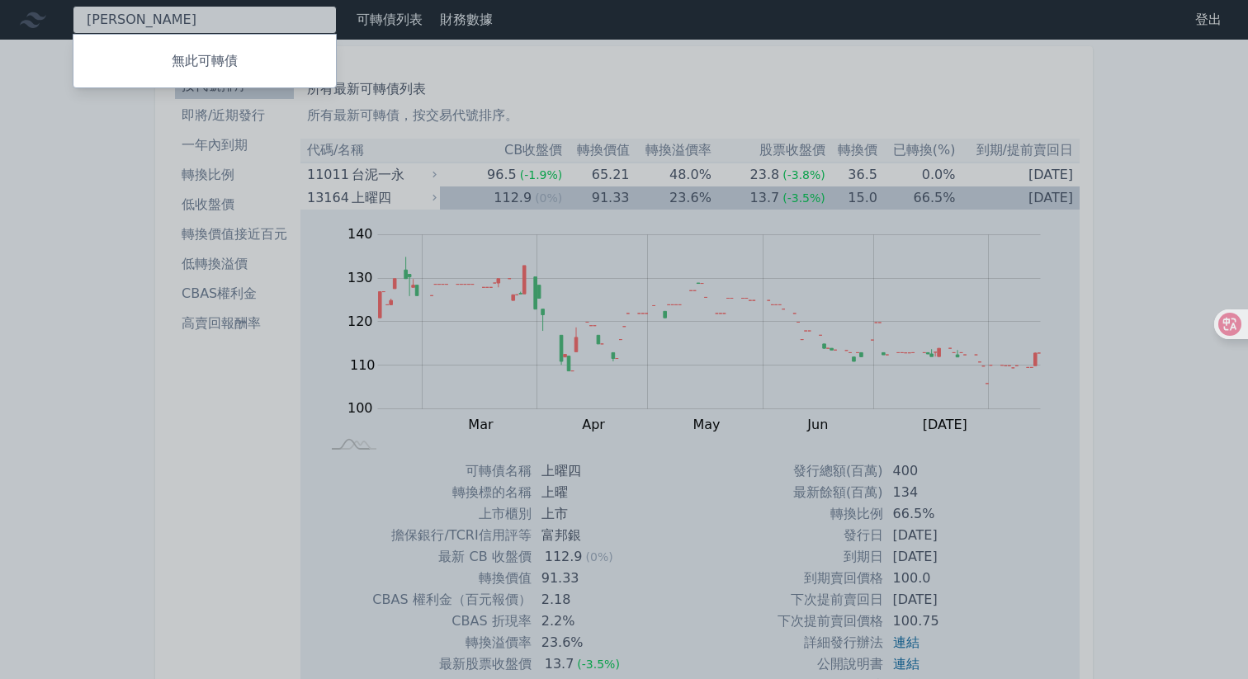
type input "[PERSON_NAME]"
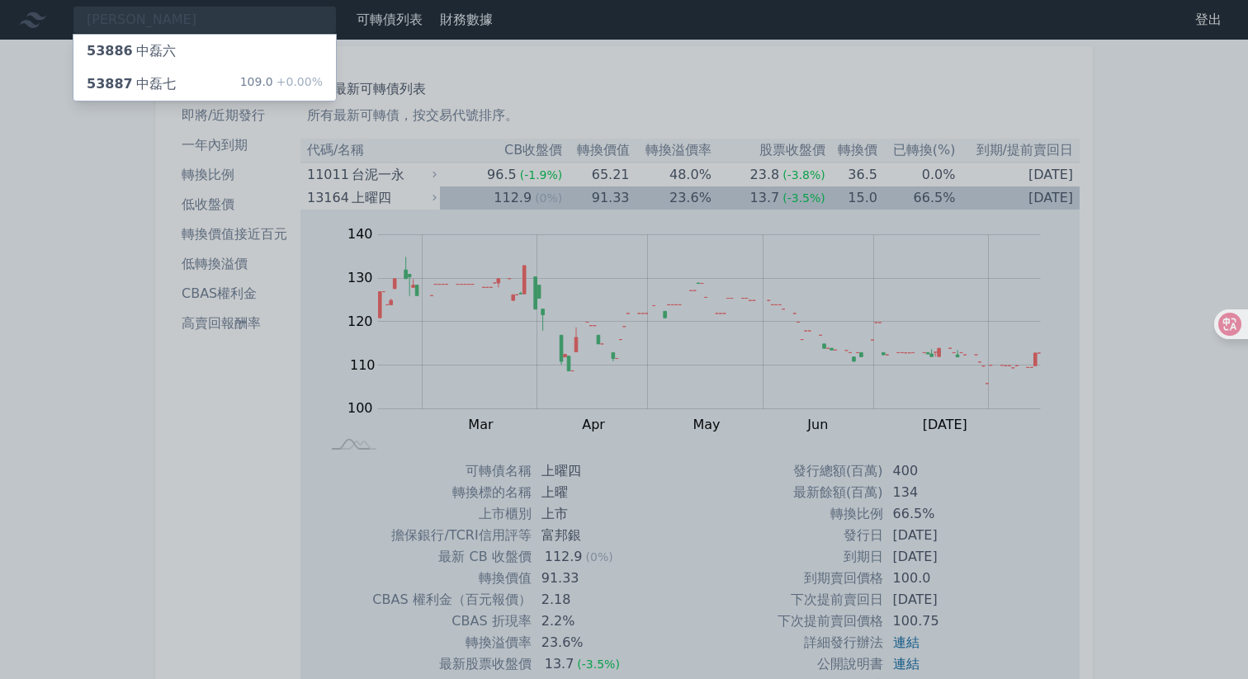
click at [196, 59] on div "53886 [PERSON_NAME]" at bounding box center [204, 51] width 262 height 33
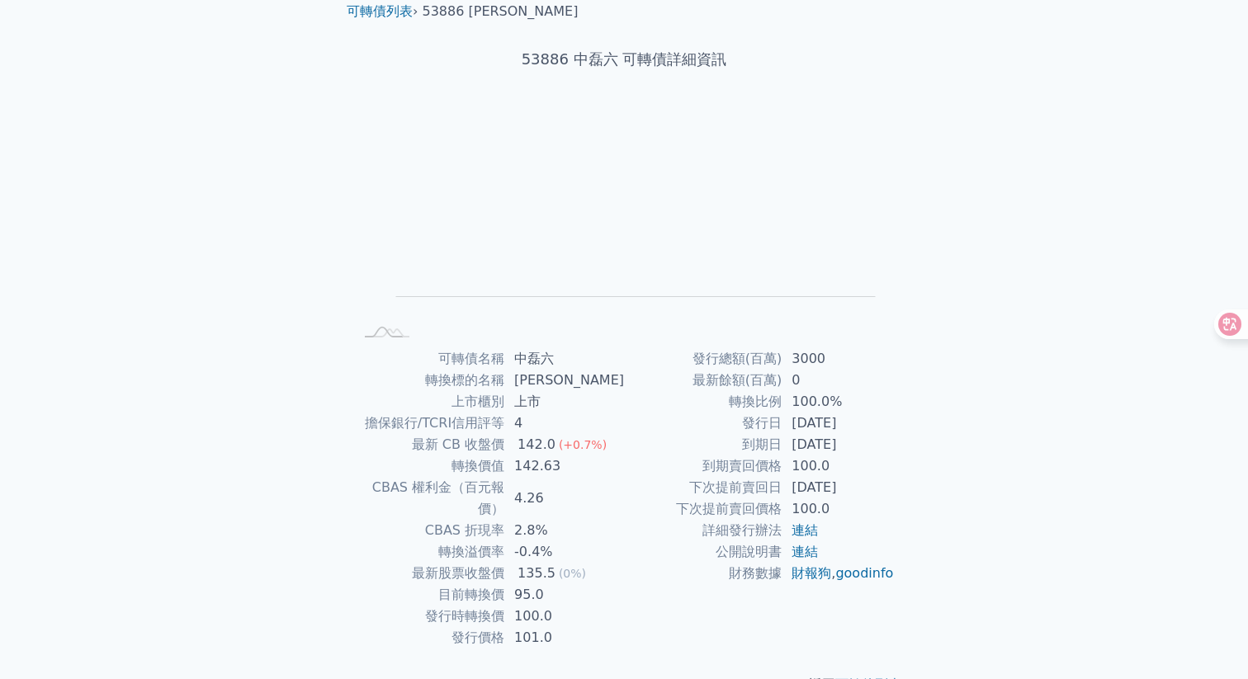
scroll to position [85, 0]
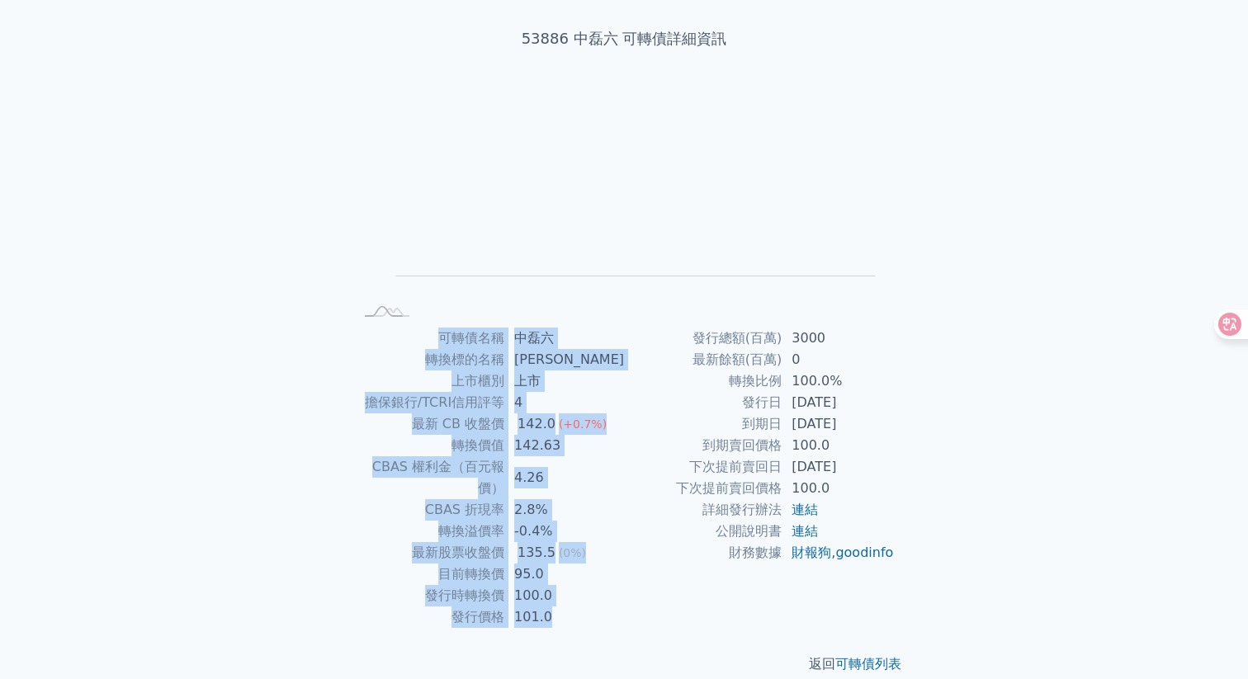
drag, startPoint x: 381, startPoint y: 312, endPoint x: 916, endPoint y: 593, distance: 604.4
click at [916, 594] on div "可轉債列表 › 53886 中磊六 53886 中磊六 可轉債詳細資訊 Zoom Out L L Chart created using amCharts l…" at bounding box center [624, 328] width 634 height 746
copy div "可轉債名稱 中磊六 轉換標的名稱 中磊 上市櫃別 上市 擔保銀行/TCRI信用評等 4 最新 CB 收盤價 142.0 (+0.7%) 轉換價值 142.63…"
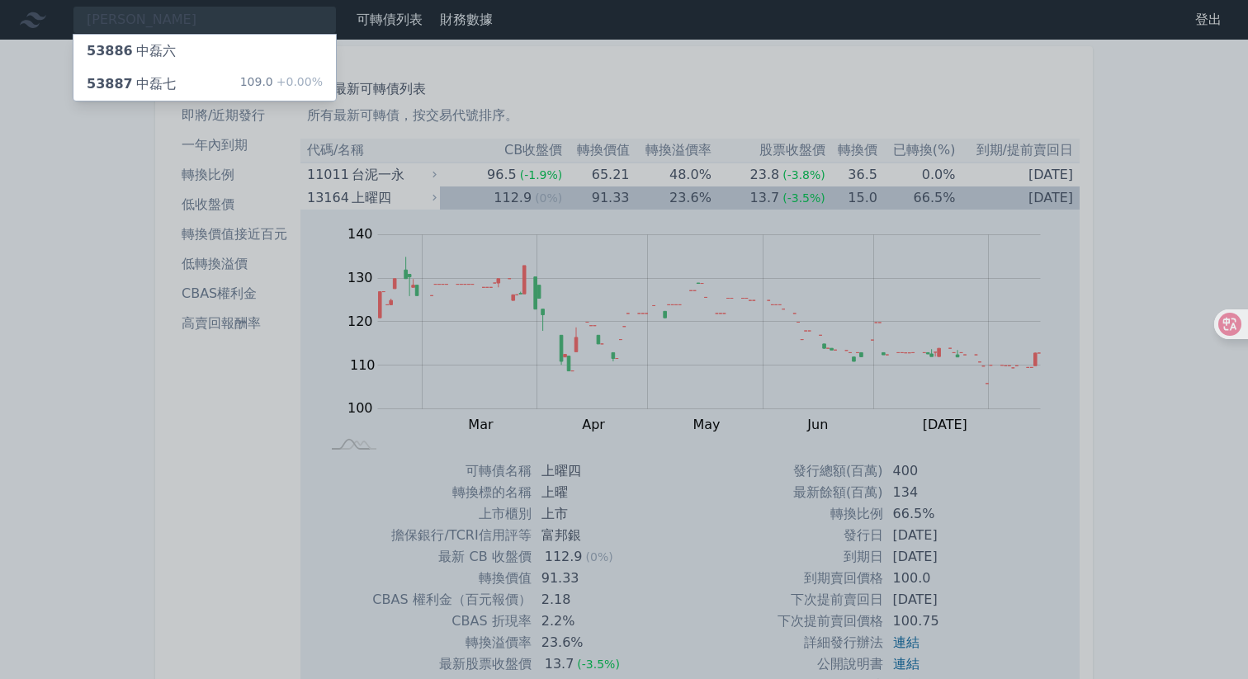
click at [172, 79] on div "53887 中磊七 109.0 +0.00%" at bounding box center [204, 84] width 262 height 33
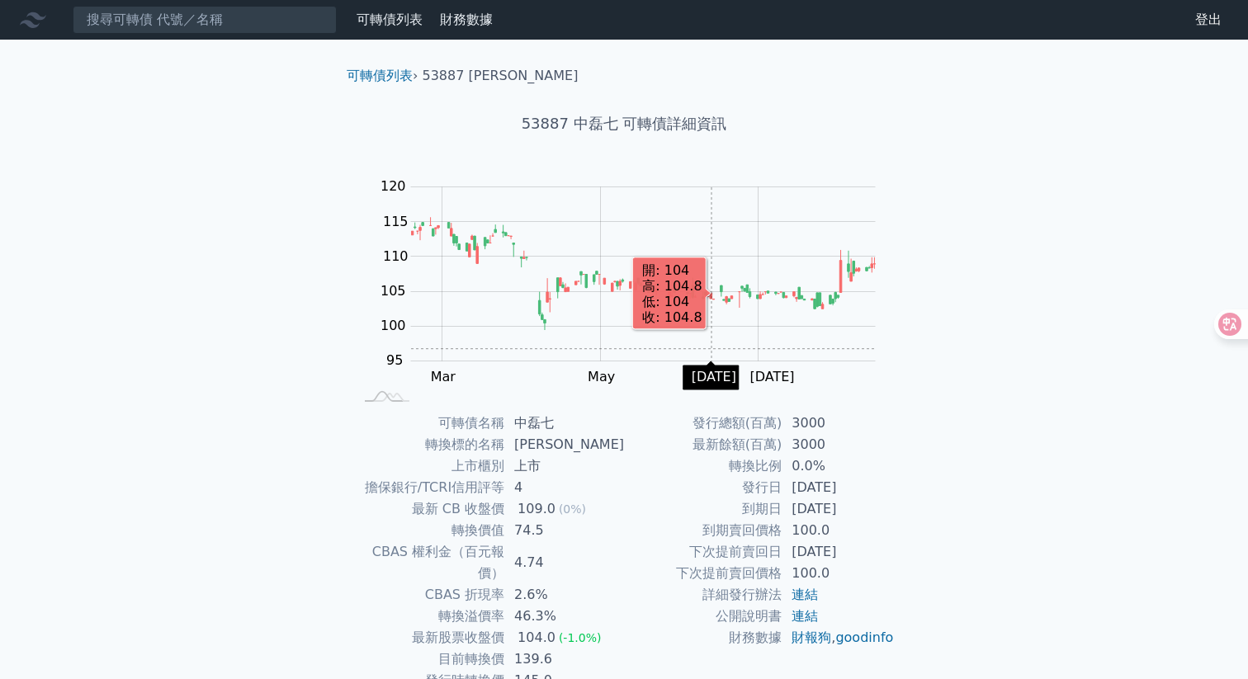
scroll to position [85, 0]
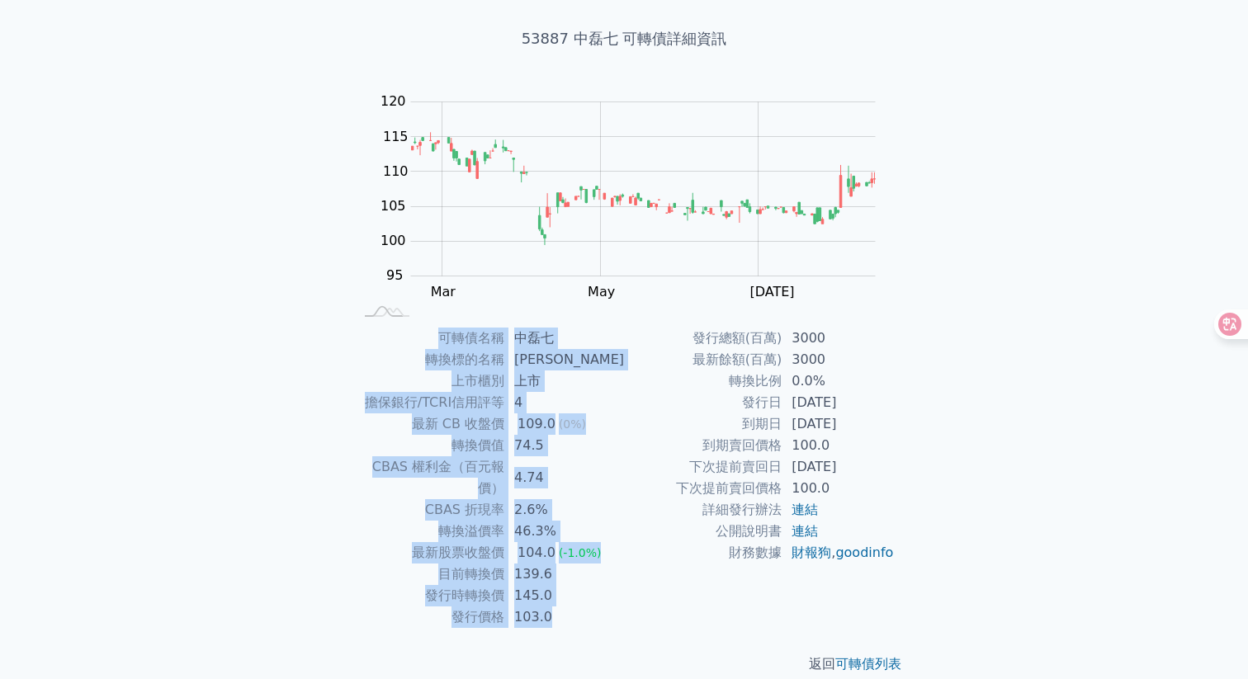
drag, startPoint x: 450, startPoint y: 339, endPoint x: 938, endPoint y: 571, distance: 540.9
click at [938, 572] on div "可轉債列表 › 53887 中磊七 53887 中磊七 可轉債詳細資訊 Zoom Out 100 85 90 95 100 105 110 115 120 1…" at bounding box center [624, 328] width 634 height 746
copy div "可轉債名稱 中磊七 轉換標的名稱 中磊 上市櫃別 上市 擔保銀行/TCRI信用評等 4 最新 CB 收盤價 109.0 (0%) 轉換價值 74.5 CBAS…"
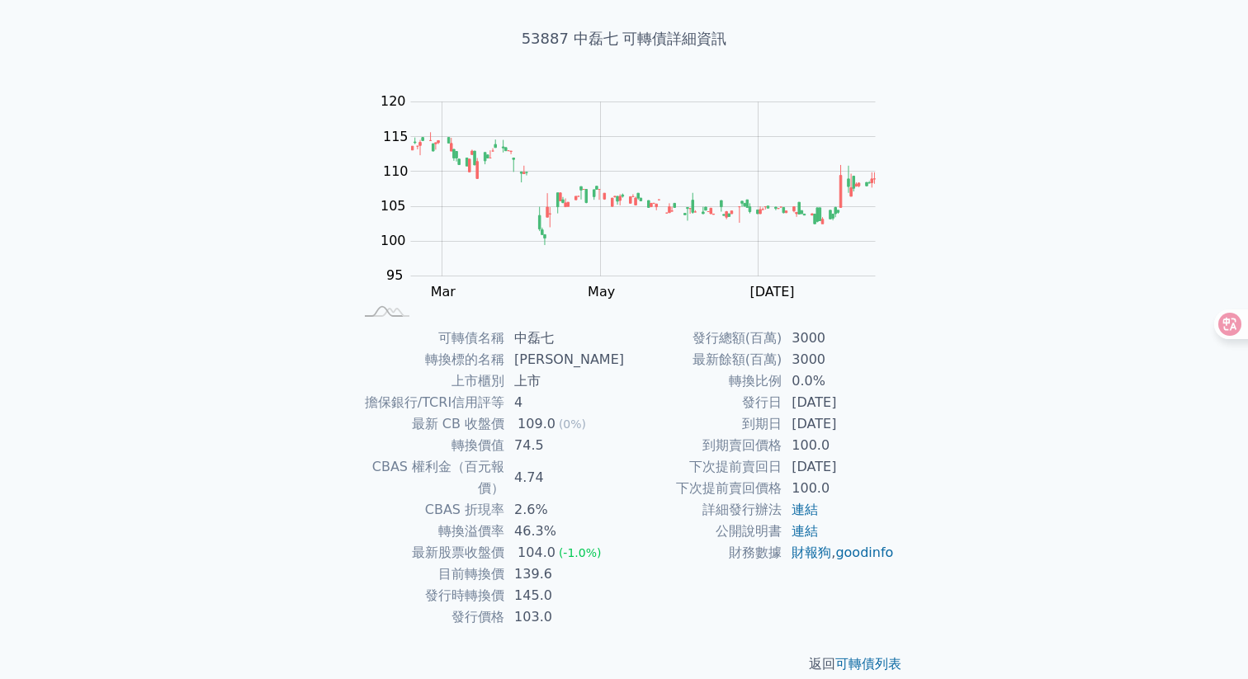
click at [310, 428] on div "可轉債列表 › 53887 中磊七 53887 中磊七 可轉債詳細資訊 Zoom Out 100 85 90 95 100 105 110 115 120 1…" at bounding box center [624, 328] width 634 height 746
